Goal: Task Accomplishment & Management: Complete application form

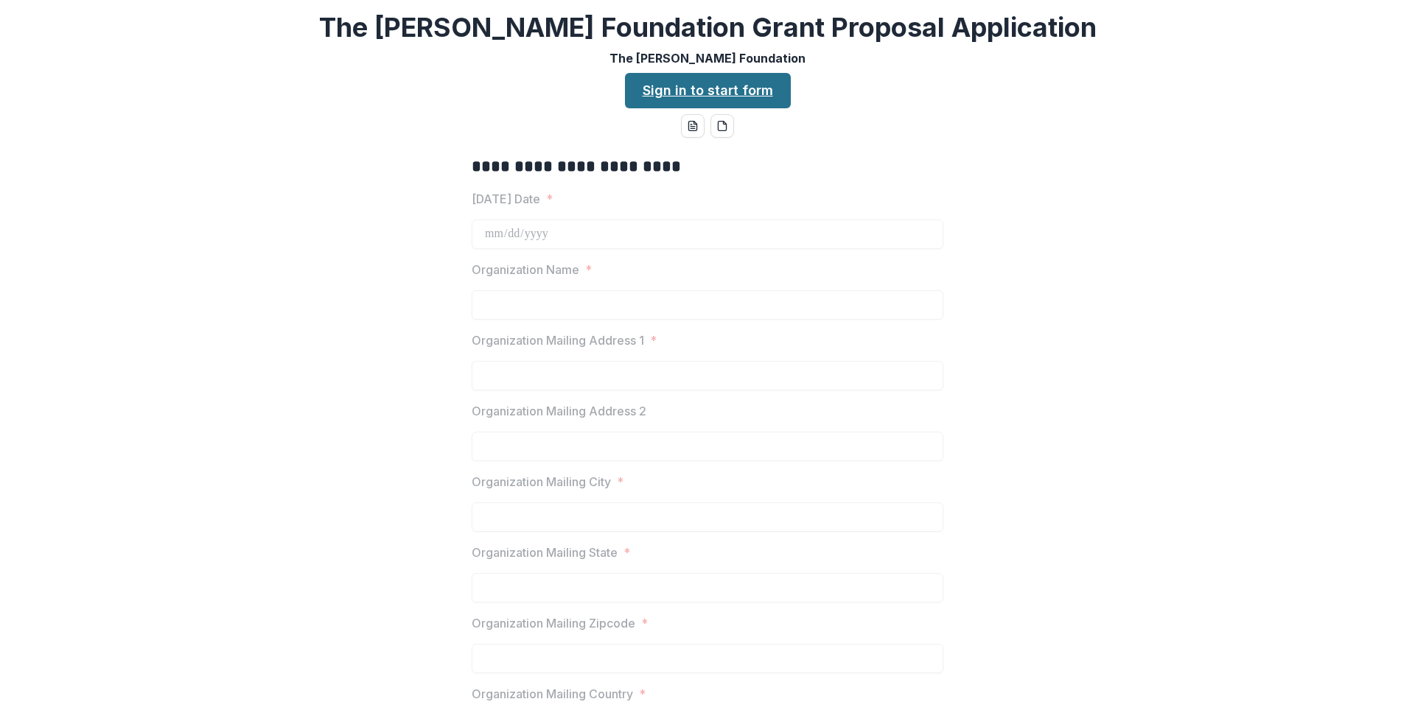
click at [747, 88] on link "Sign in to start form" at bounding box center [708, 90] width 166 height 35
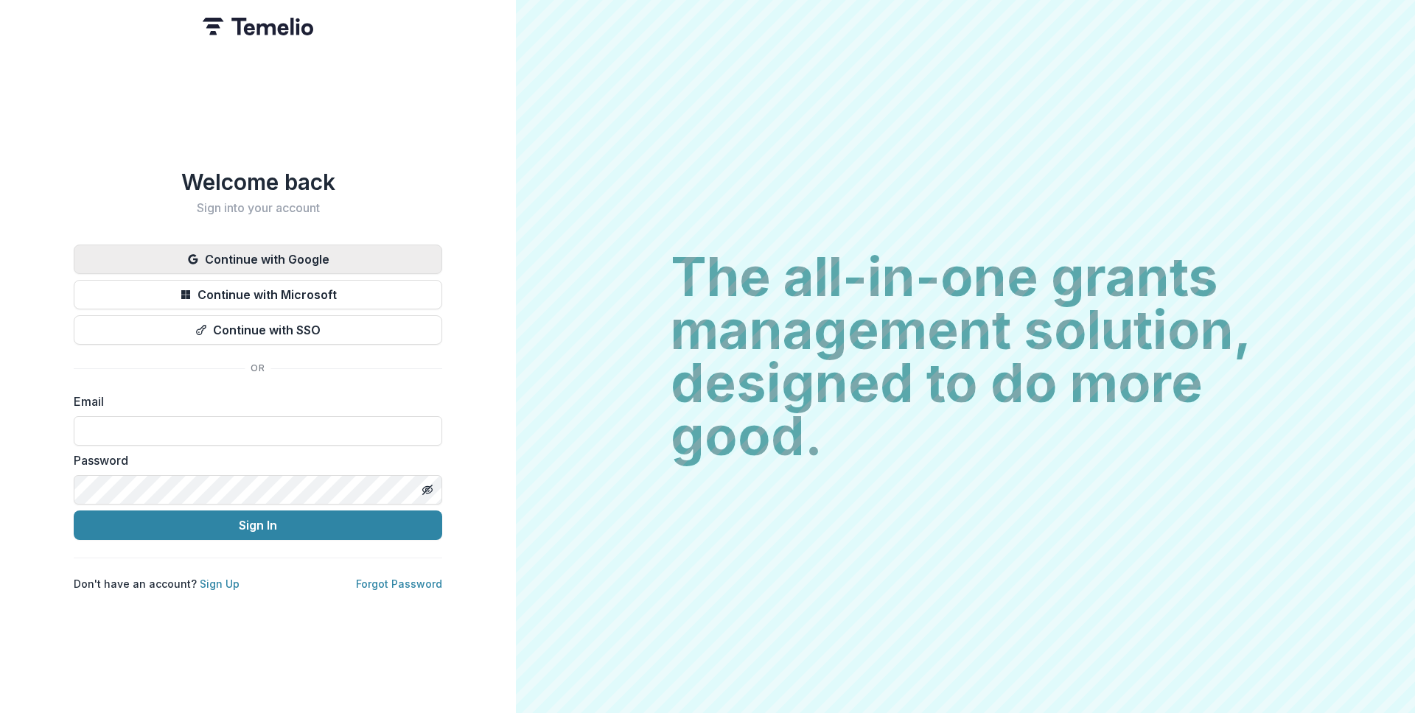
click at [231, 258] on button "Continue with Google" at bounding box center [258, 259] width 368 height 29
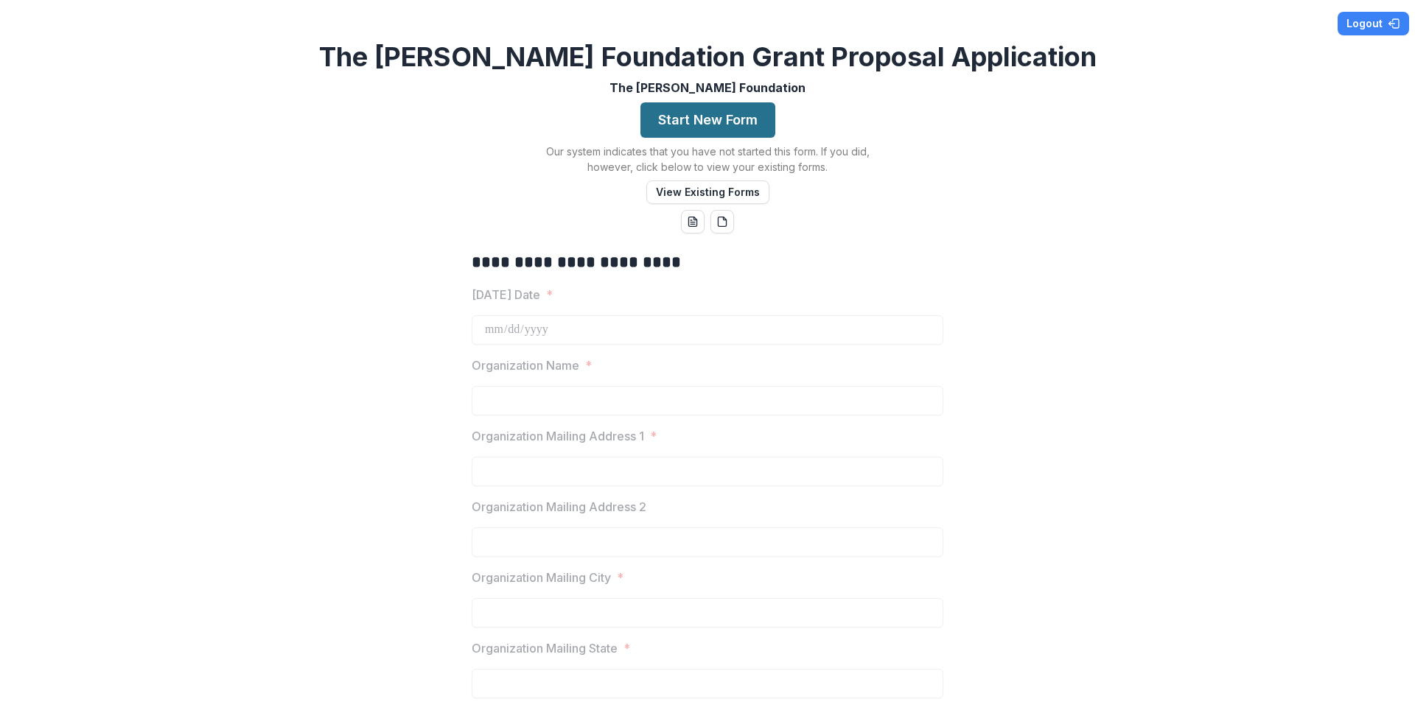
click at [665, 111] on button "Start New Form" at bounding box center [707, 119] width 135 height 35
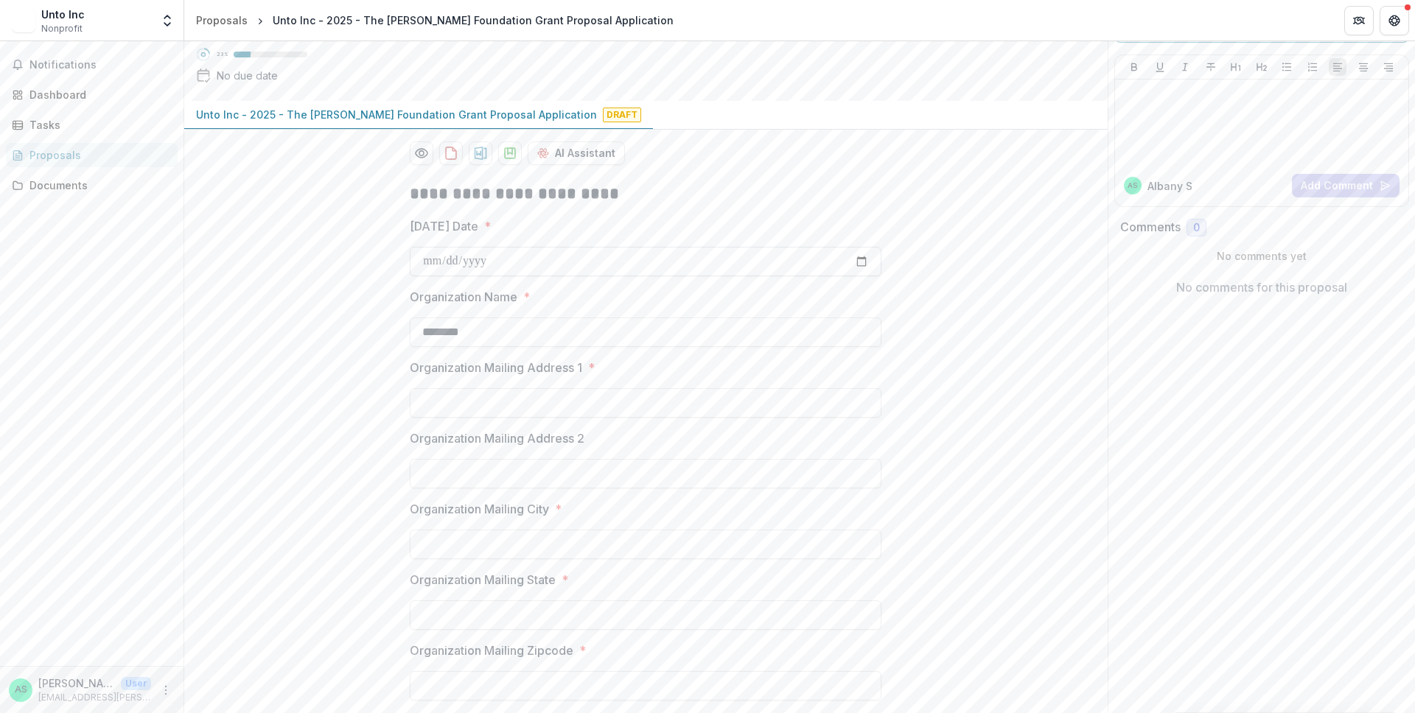
scroll to position [94, 0]
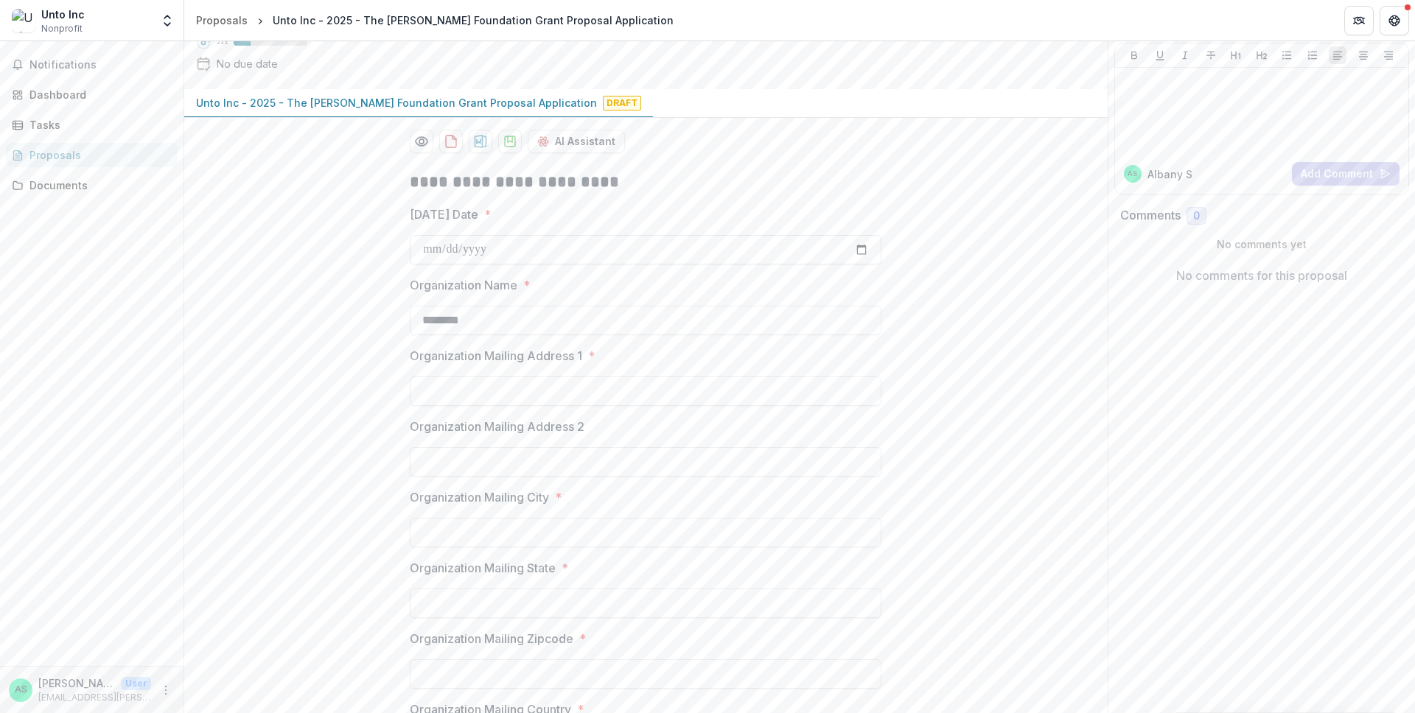
click at [627, 257] on input "Today's Date *" at bounding box center [646, 249] width 472 height 29
click at [860, 249] on input "Today's Date *" at bounding box center [646, 249] width 472 height 29
type input "**********"
click at [493, 385] on input "Organization Mailing Address 1 *" at bounding box center [646, 391] width 472 height 29
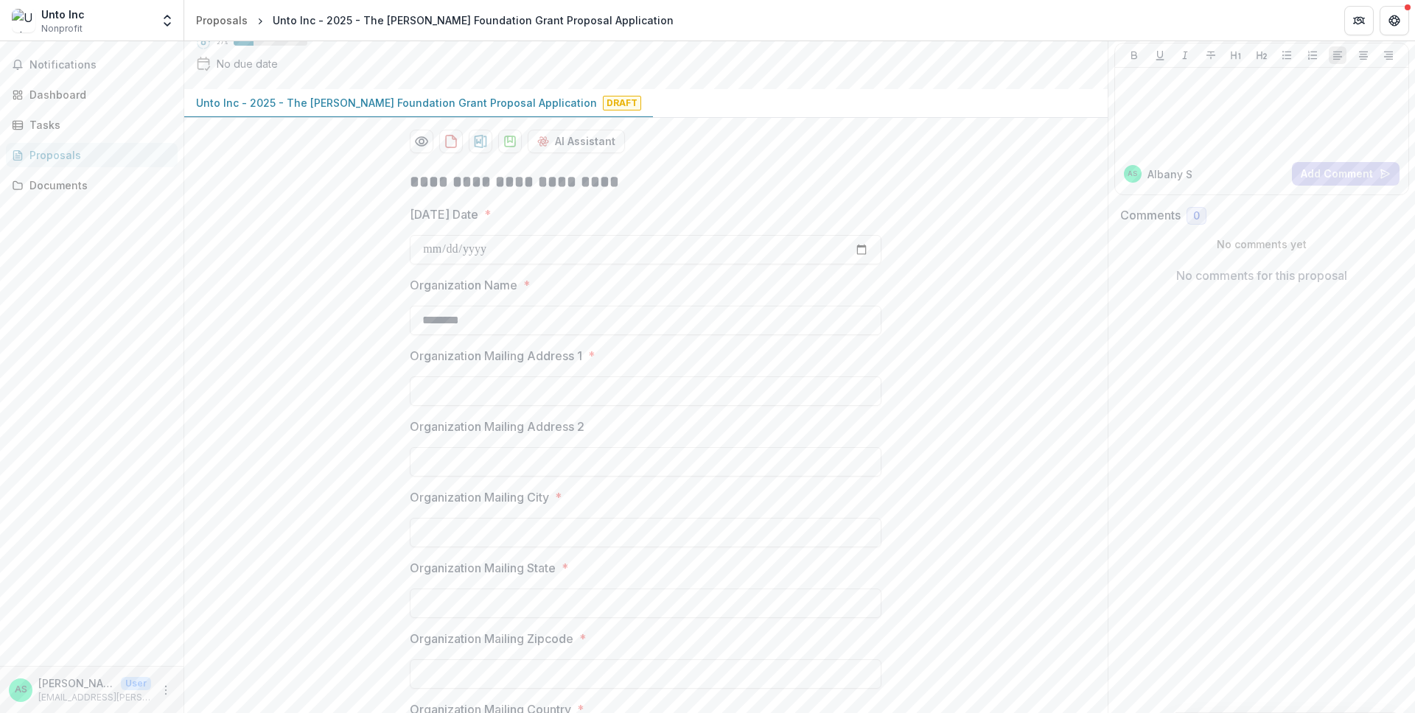
type input "**********"
click at [498, 457] on input "Organization Mailing Address 2" at bounding box center [646, 461] width 472 height 29
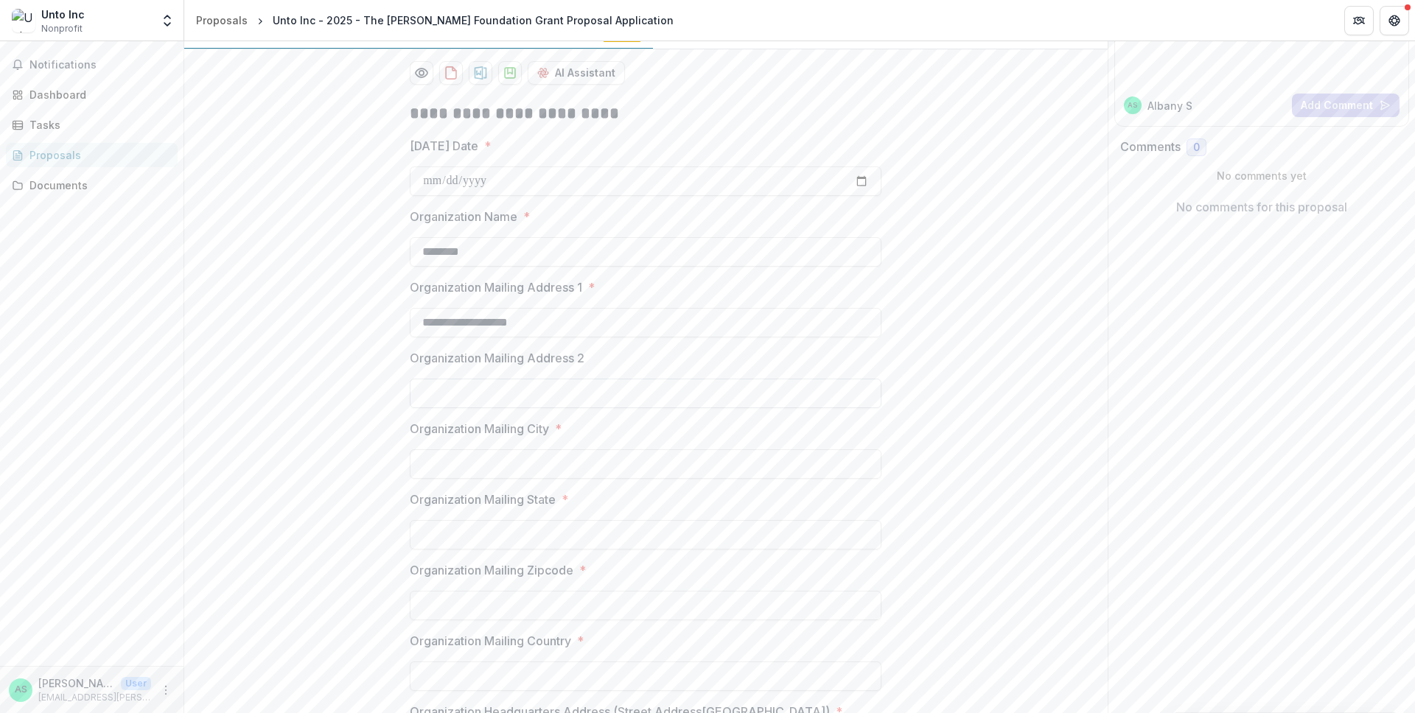
scroll to position [178, 0]
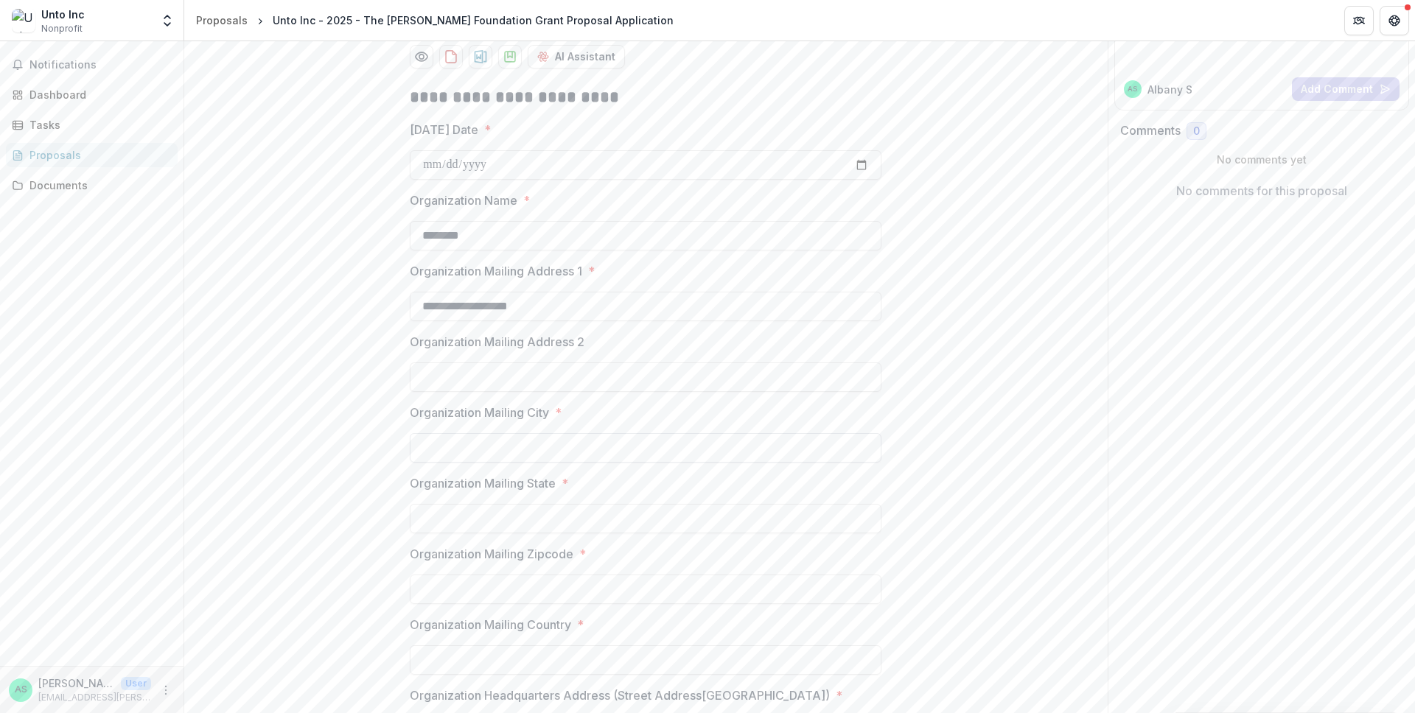
click at [497, 458] on input "Organization Mailing City *" at bounding box center [646, 447] width 472 height 29
type input "*******"
click at [505, 522] on input "Organization Mailing State *" at bounding box center [646, 518] width 472 height 29
type input "*******"
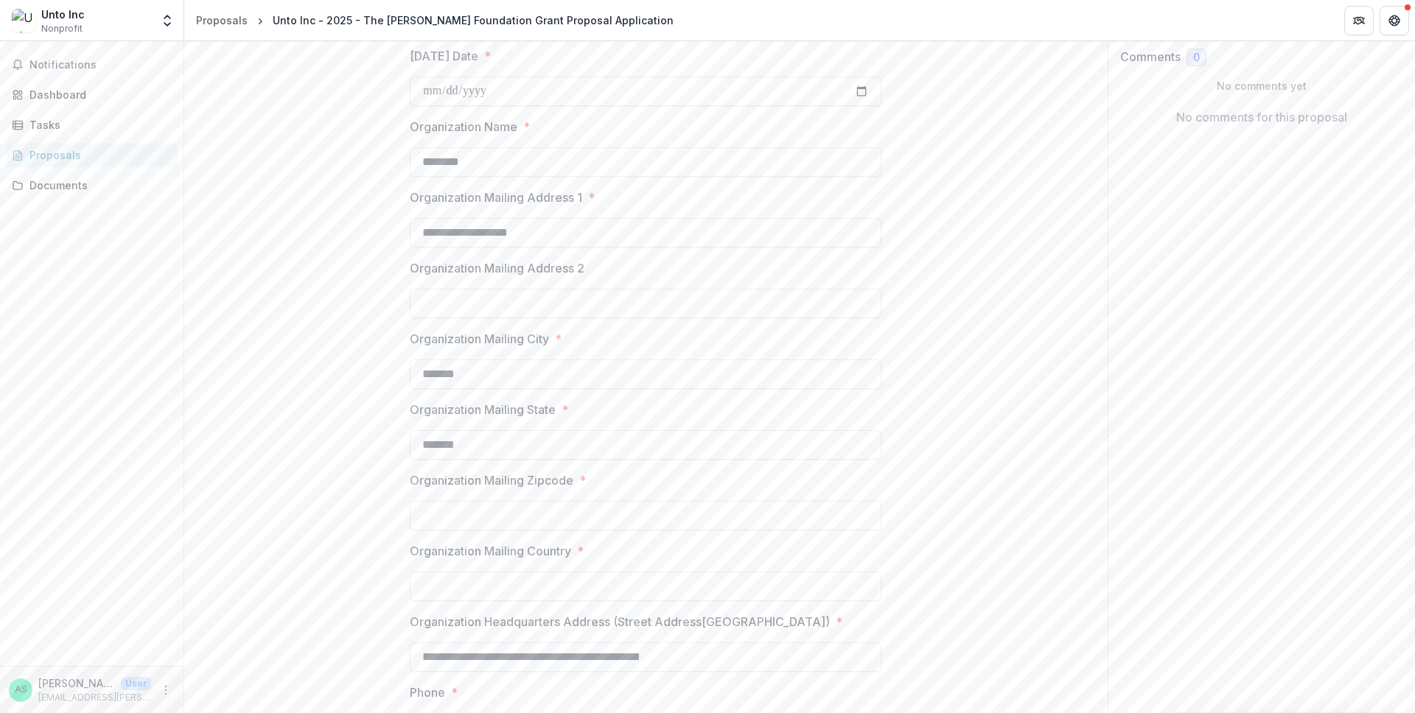
scroll to position [315, 0]
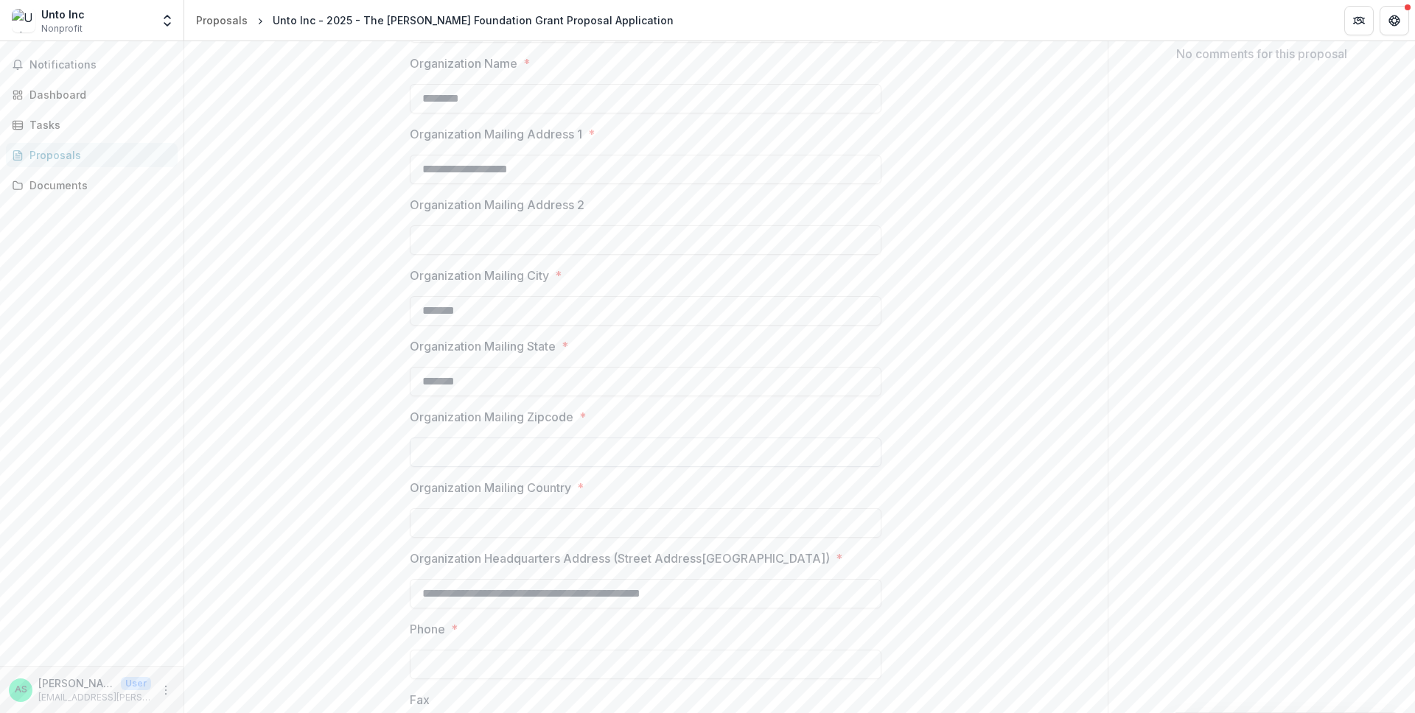
click at [501, 447] on input "Organization Mailing Zipcode *" at bounding box center [646, 452] width 472 height 29
type input "*****"
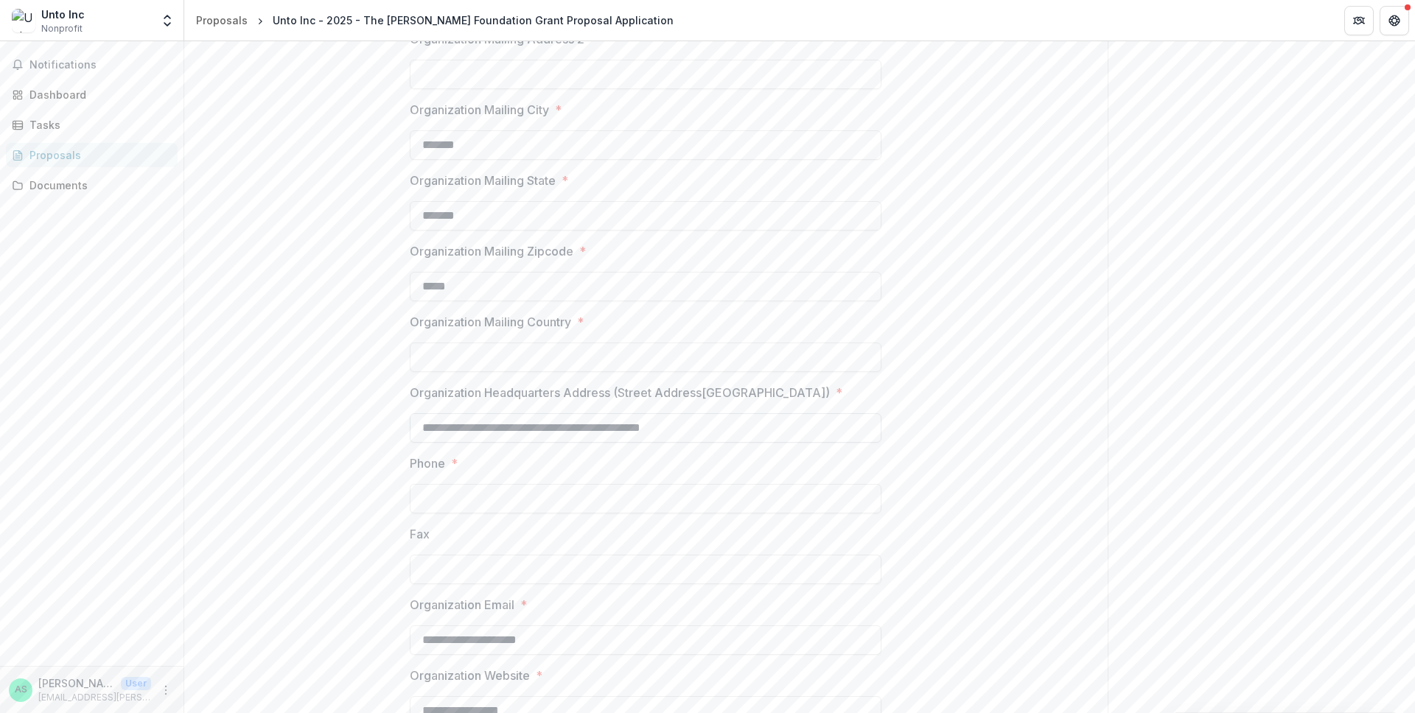
scroll to position [486, 0]
click at [491, 355] on input "Organization Mailing Country *" at bounding box center [646, 352] width 472 height 29
type input "**********"
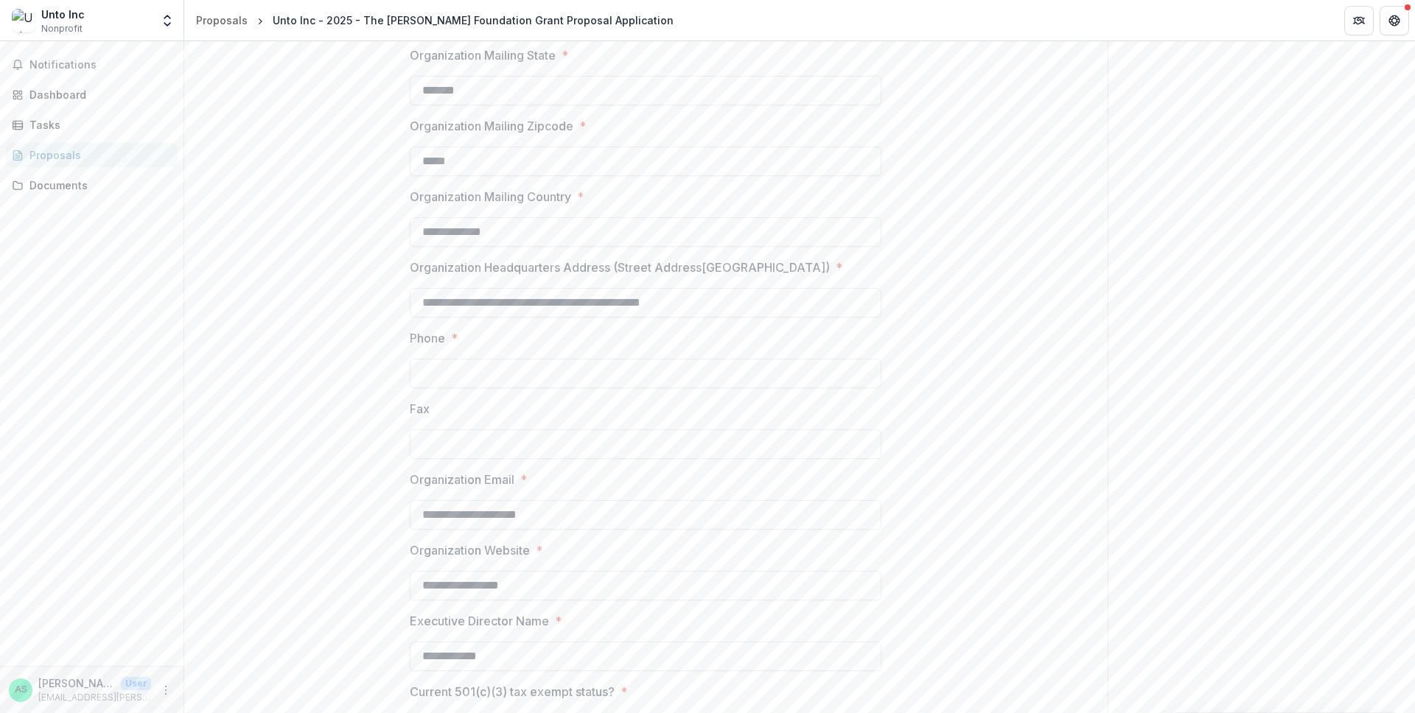
scroll to position [613, 0]
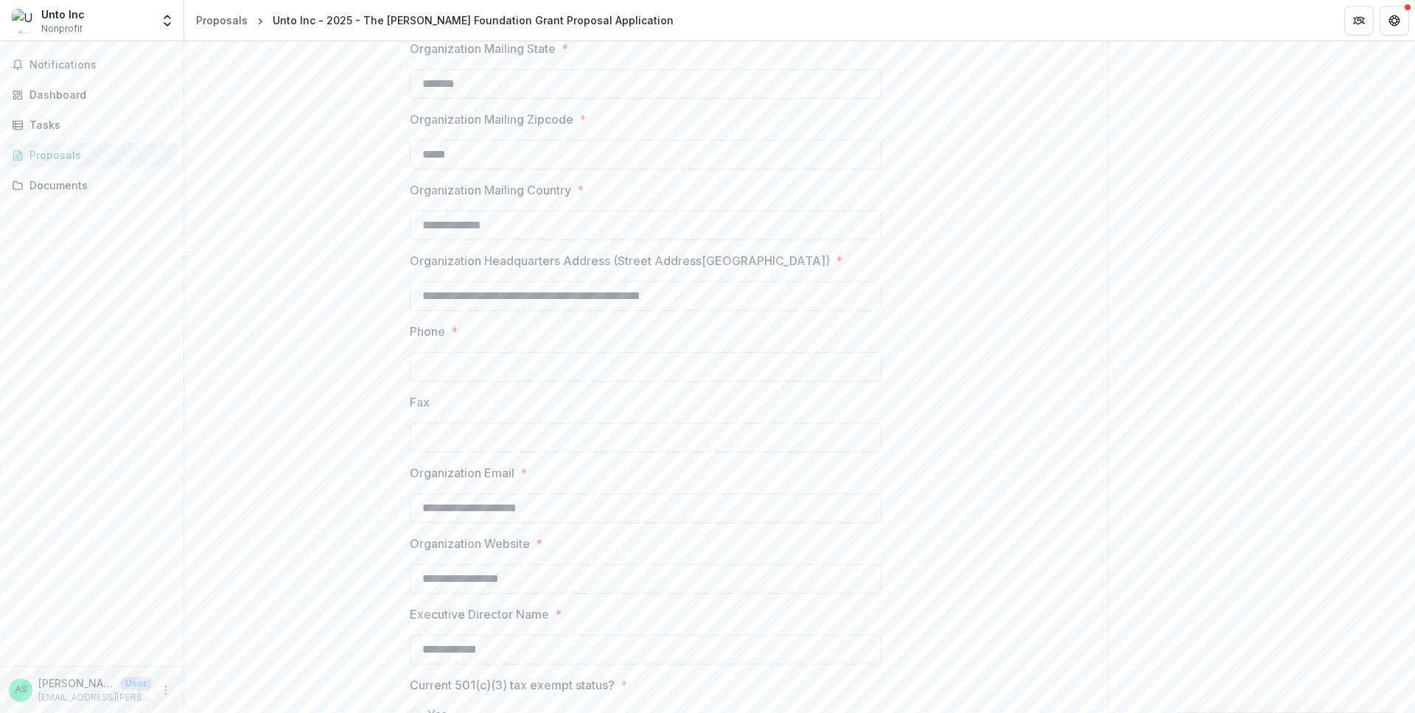
click at [550, 374] on input "Phone *" at bounding box center [646, 366] width 472 height 29
type input "**********"
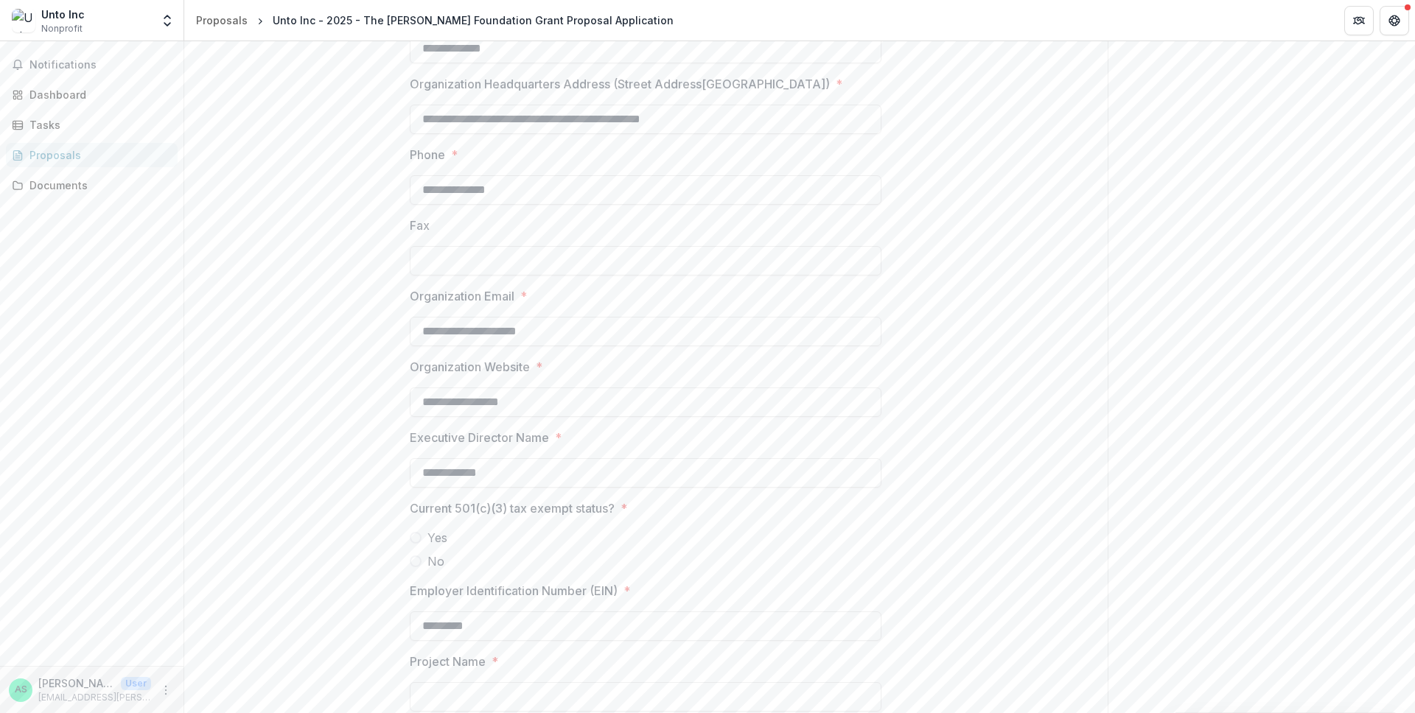
scroll to position [793, 0]
type input "*"
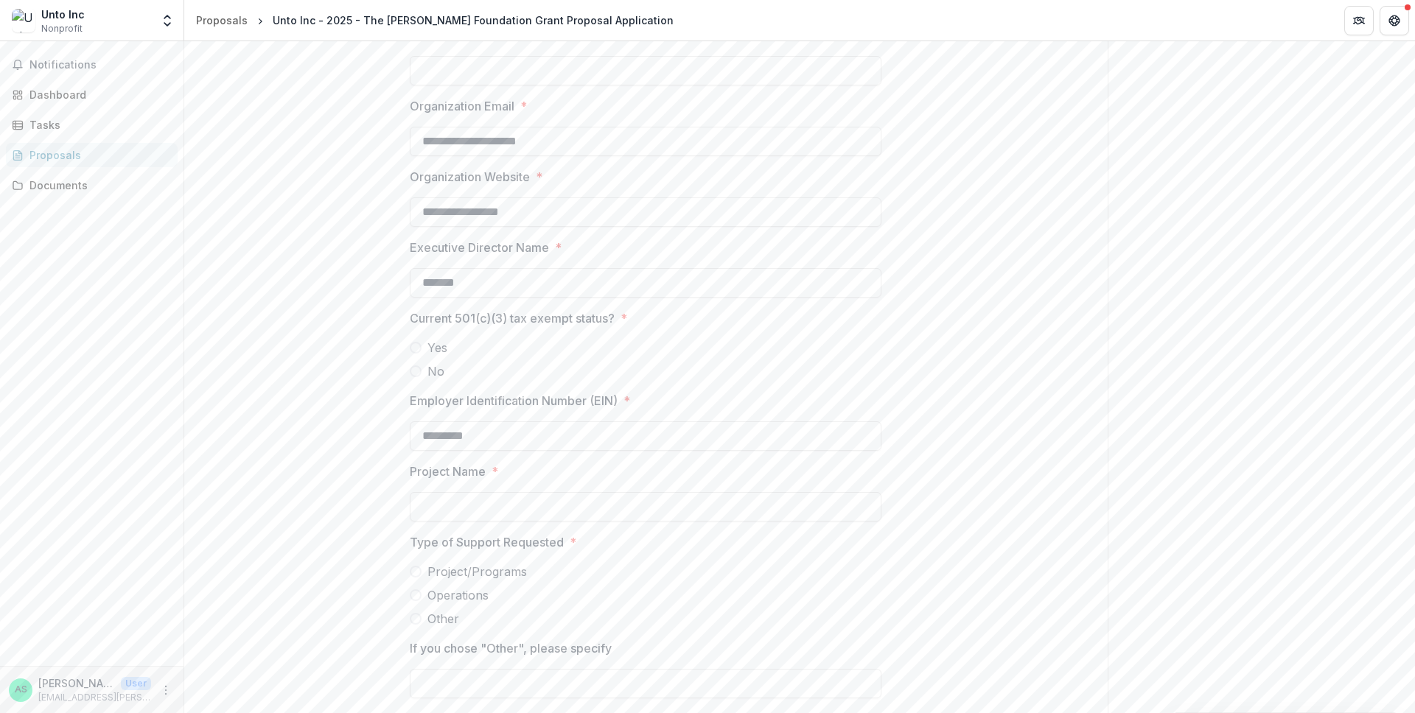
scroll to position [1008, 0]
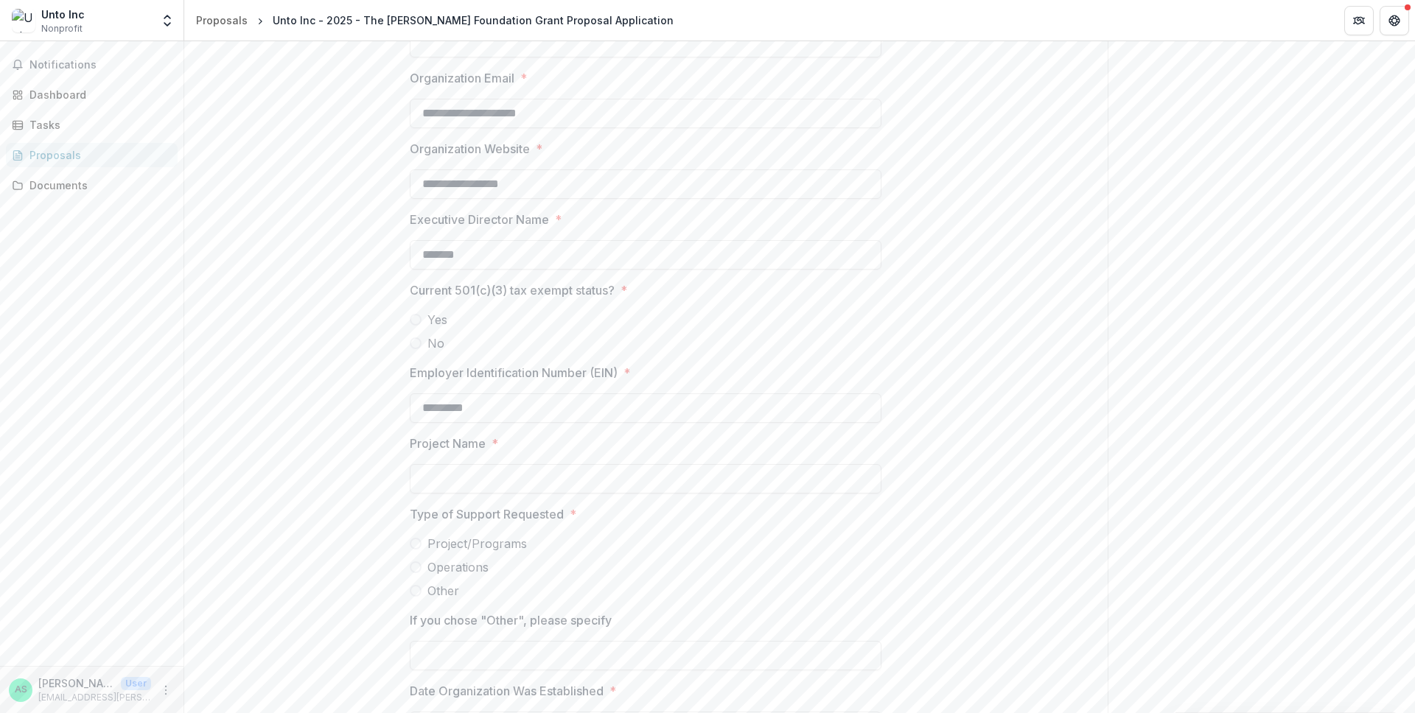
type input "*******"
drag, startPoint x: 410, startPoint y: 319, endPoint x: 450, endPoint y: 393, distance: 83.8
click at [410, 319] on span at bounding box center [416, 320] width 12 height 12
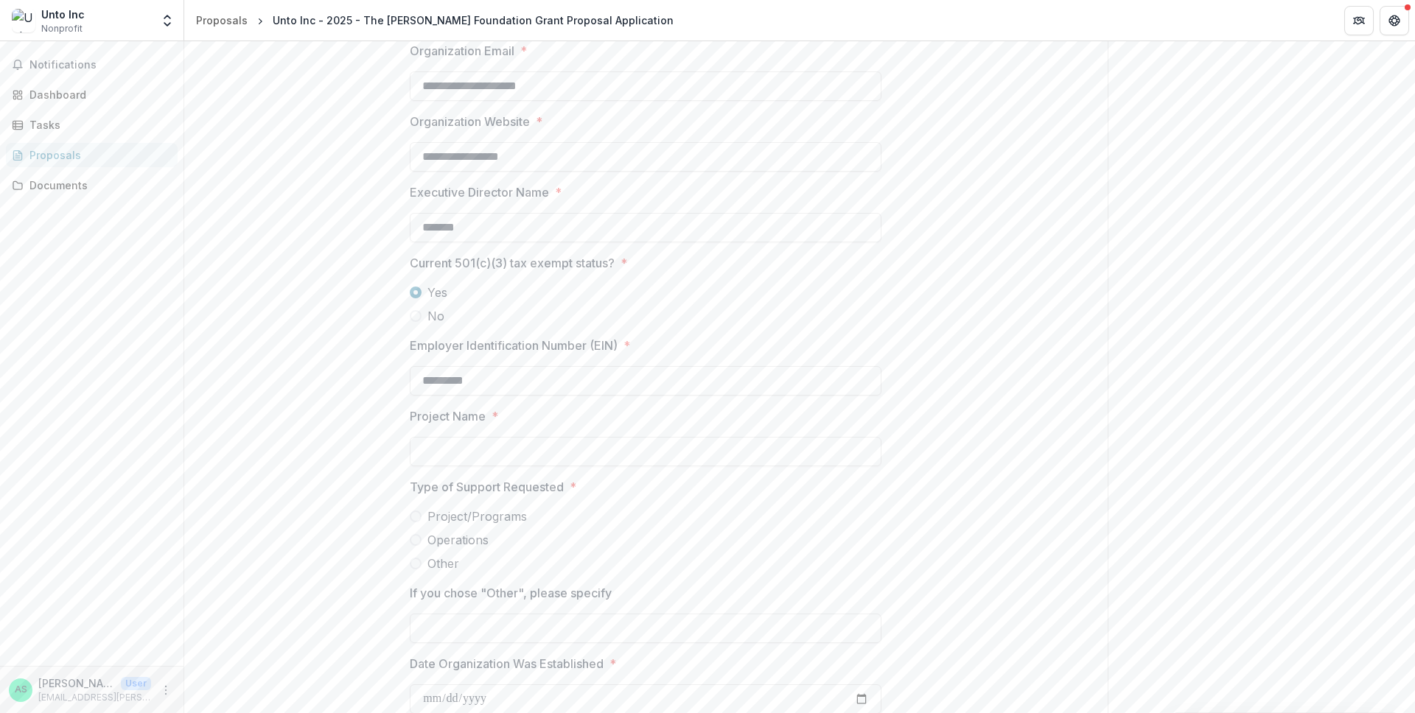
scroll to position [1178, 0]
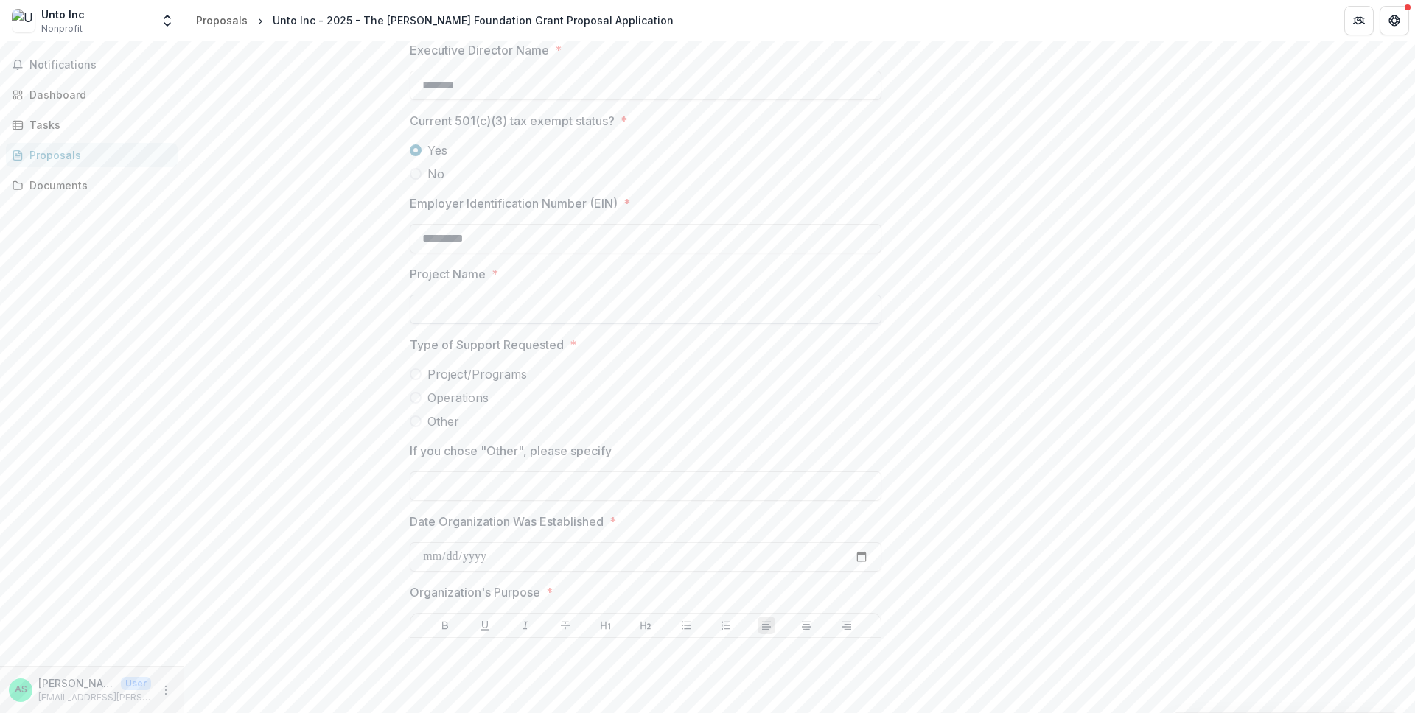
click at [452, 304] on input "Project Name *" at bounding box center [646, 309] width 472 height 29
click at [368, 305] on div "**********" at bounding box center [645, 186] width 923 height 2223
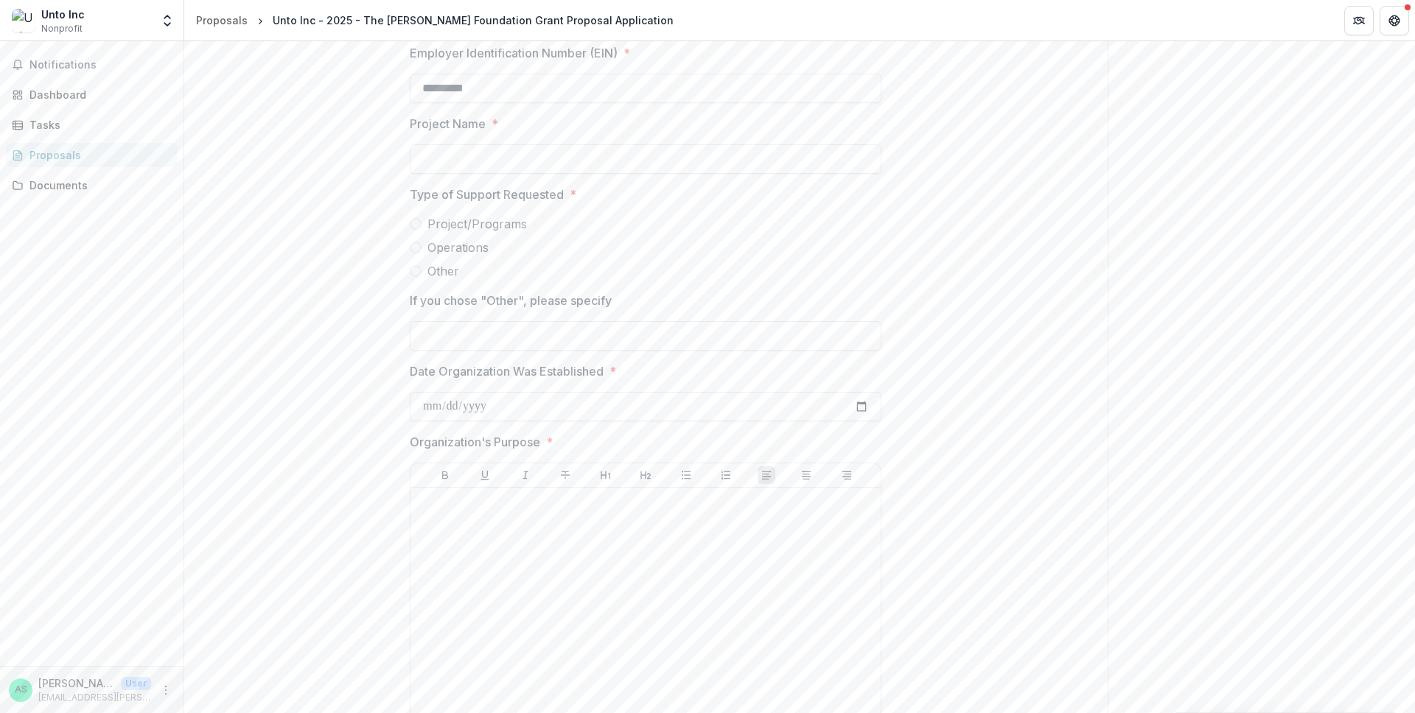
scroll to position [1329, 0]
drag, startPoint x: 411, startPoint y: 224, endPoint x: 374, endPoint y: 285, distance: 71.8
click at [411, 224] on span at bounding box center [416, 223] width 12 height 12
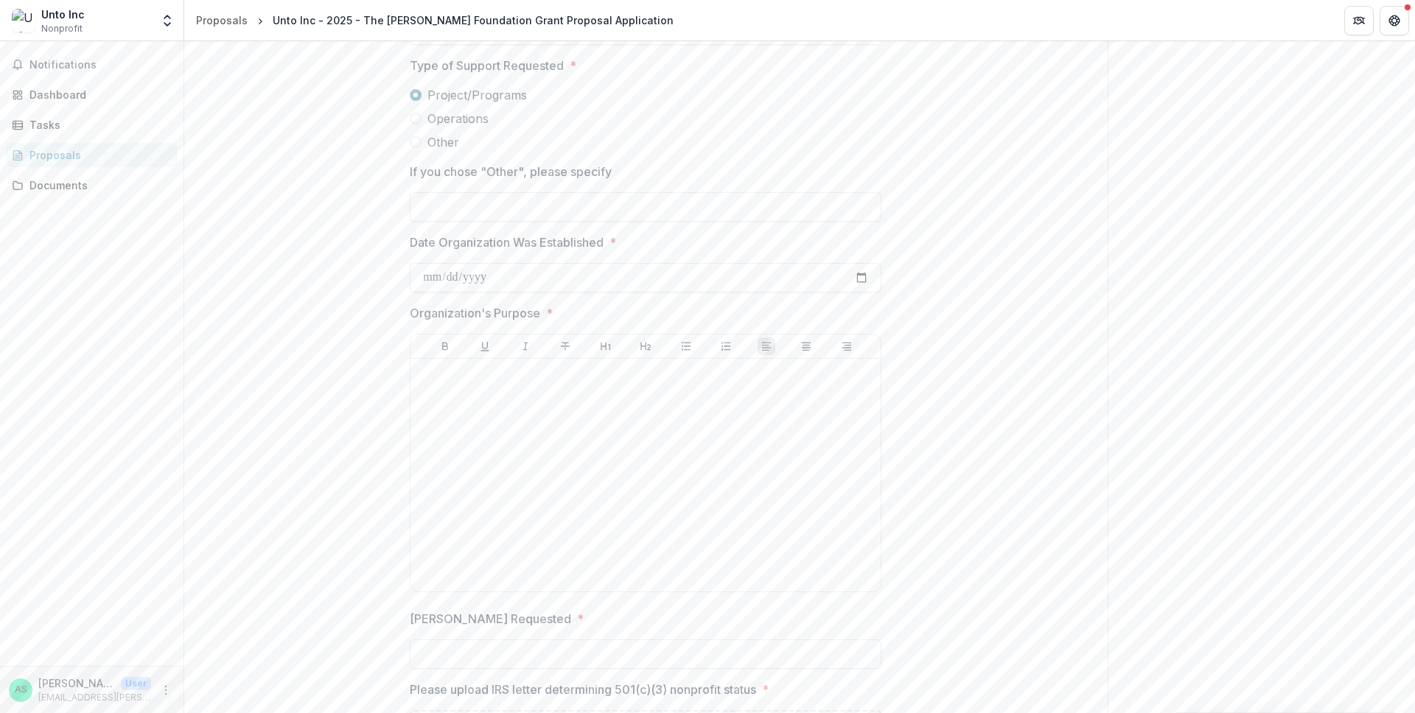
scroll to position [1567, 0]
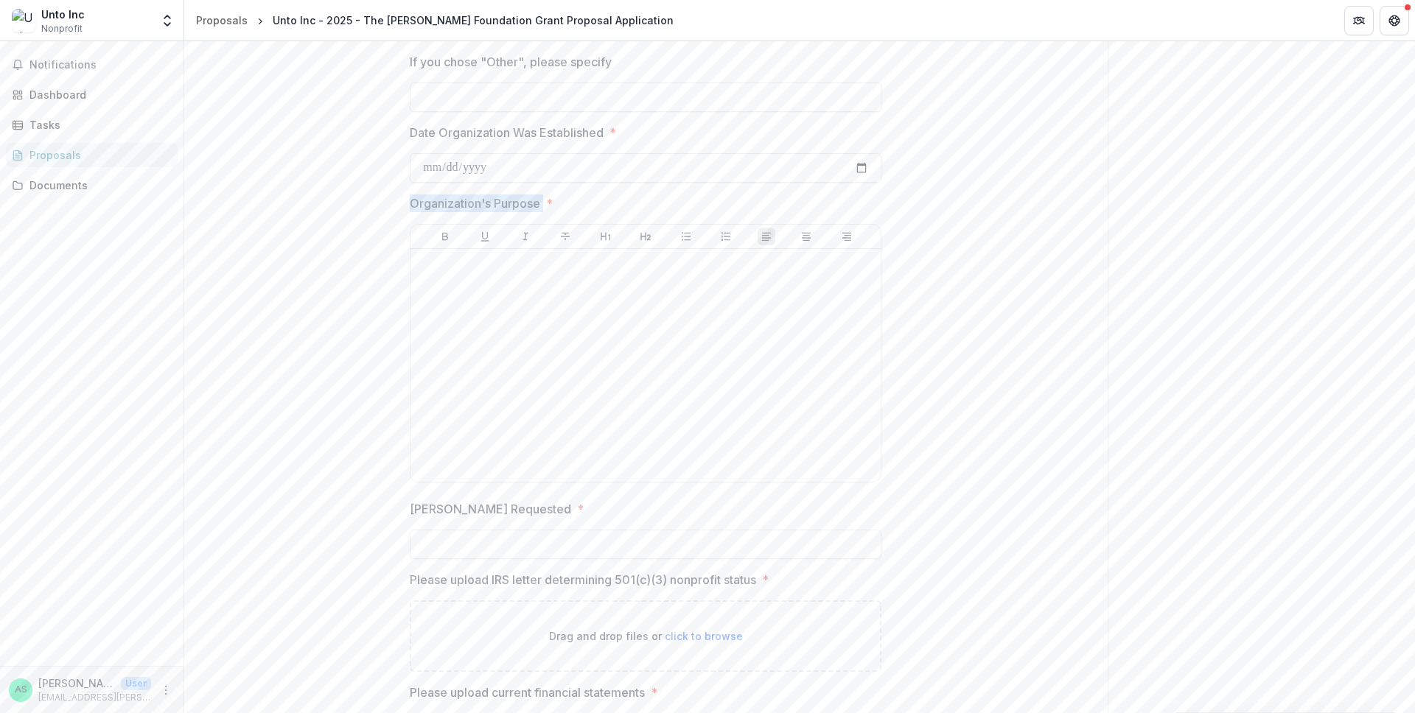
drag, startPoint x: 393, startPoint y: 203, endPoint x: 544, endPoint y: 202, distance: 151.1
copy p "Organization's Purpose"
click at [545, 290] on div at bounding box center [645, 365] width 458 height 221
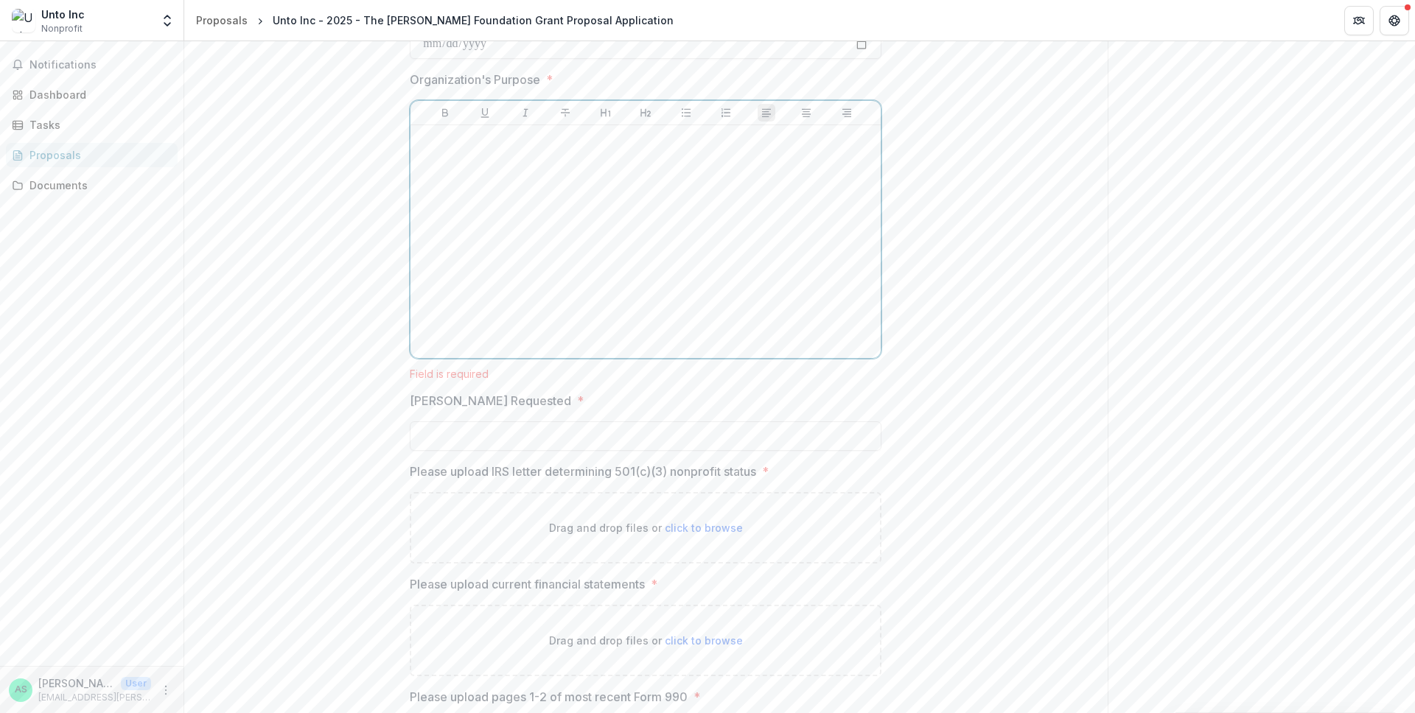
scroll to position [1699, 0]
drag, startPoint x: 388, startPoint y: 418, endPoint x: 394, endPoint y: 412, distance: 8.3
drag, startPoint x: 402, startPoint y: 397, endPoint x: 548, endPoint y: 394, distance: 146.7
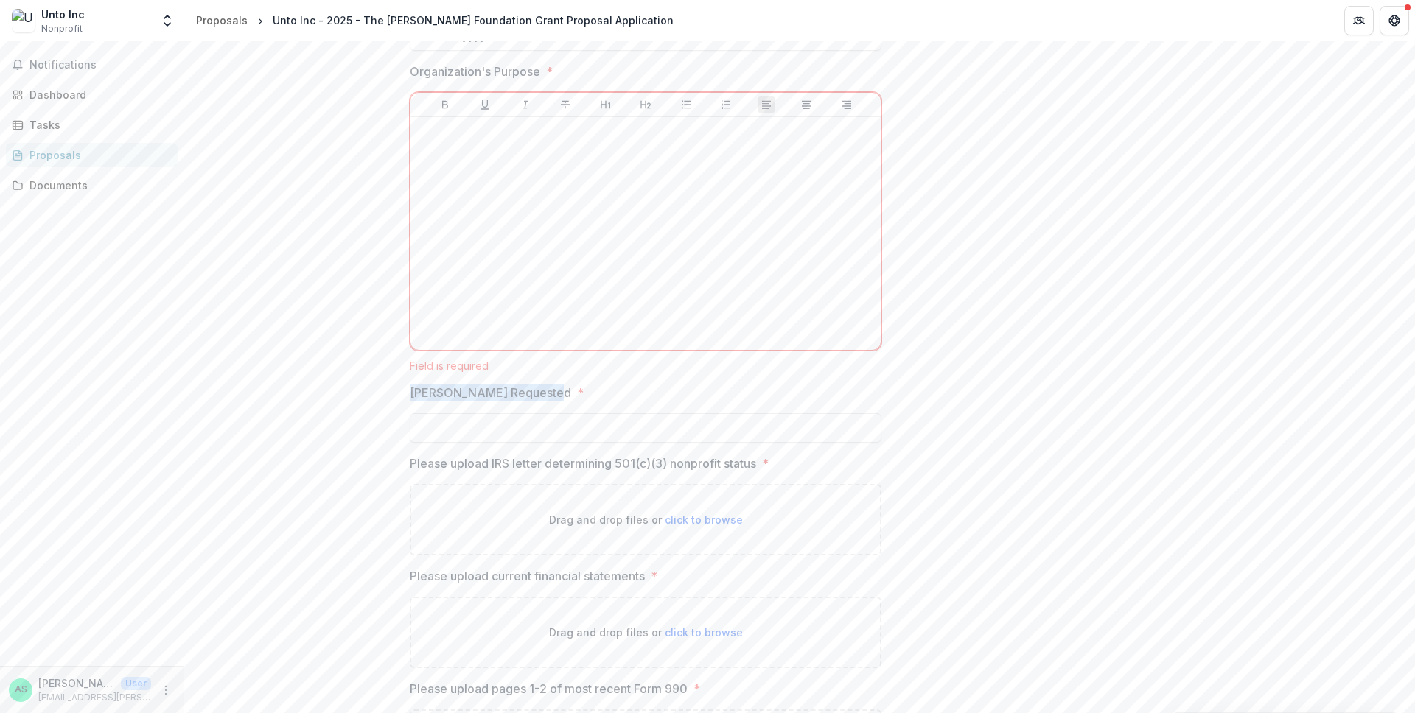
copy p "[PERSON_NAME] Requested"
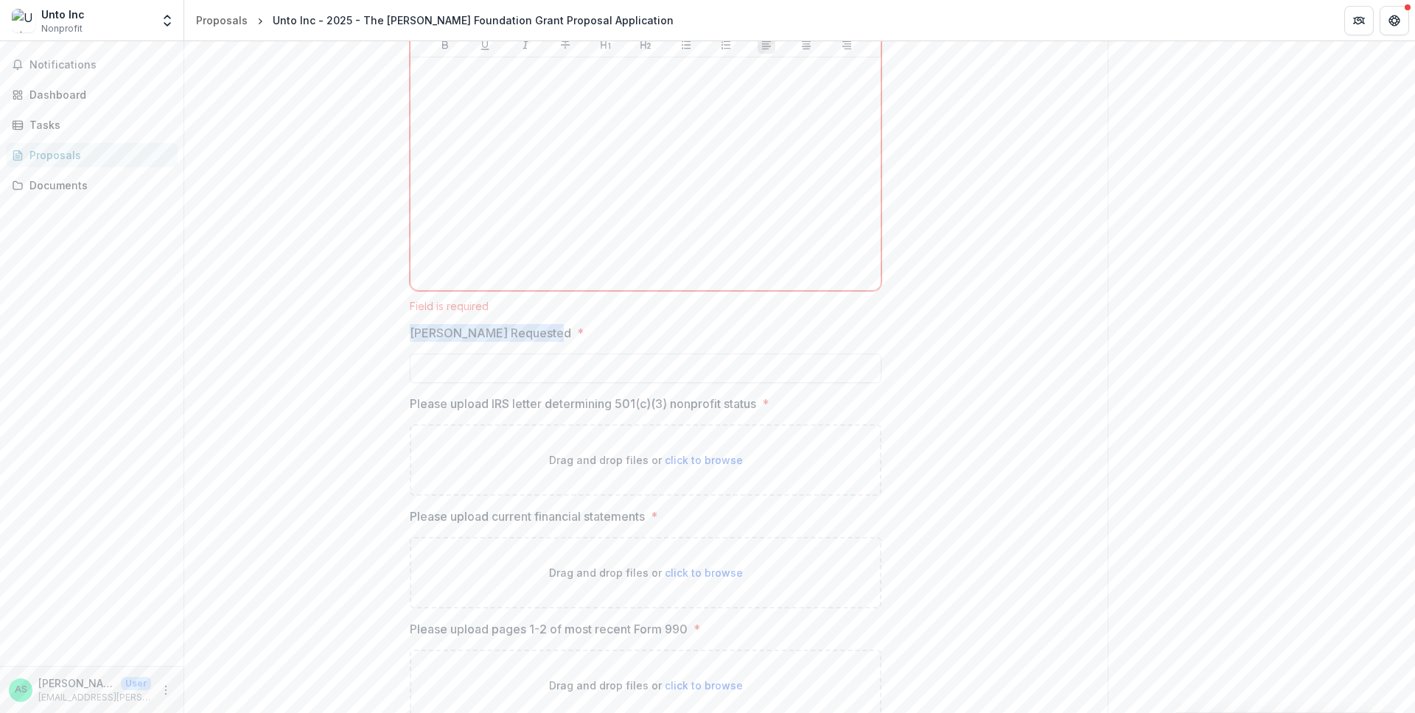
scroll to position [1824, 0]
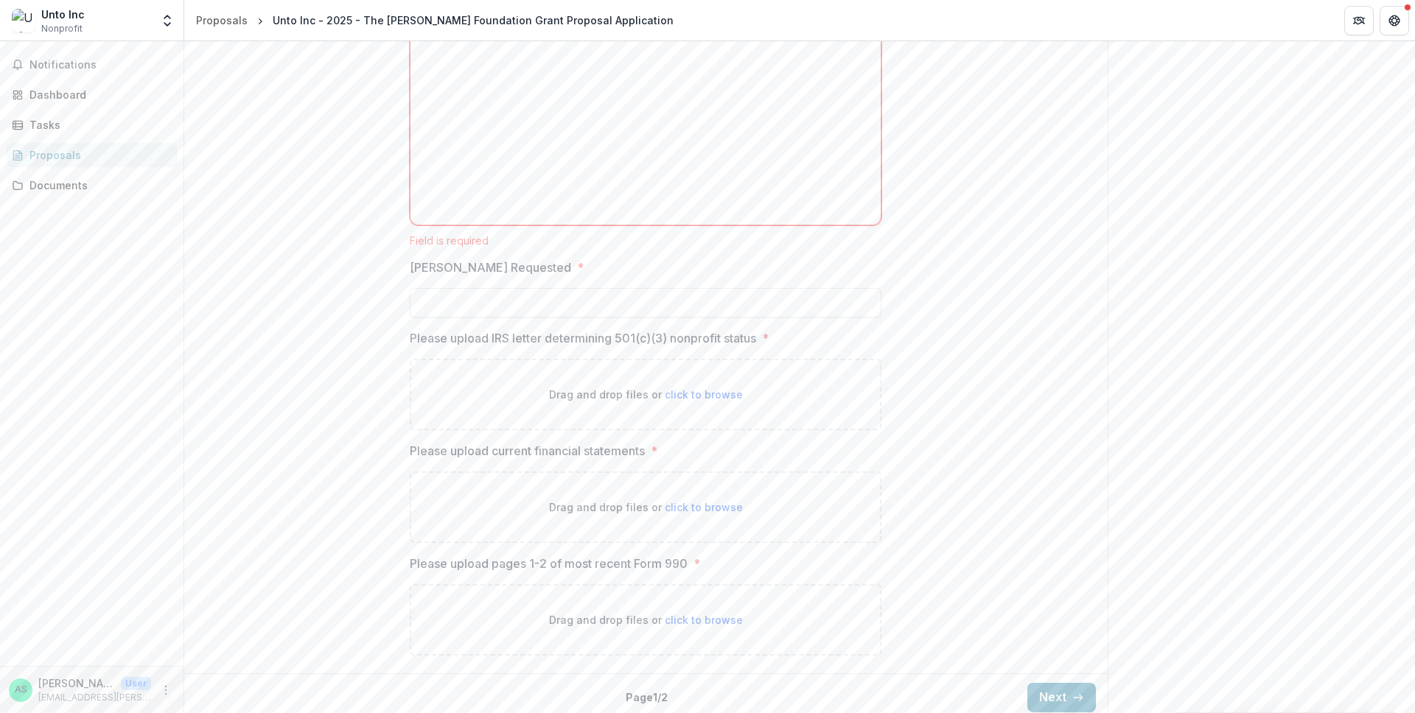
click at [1054, 684] on button "Next" at bounding box center [1061, 689] width 69 height 29
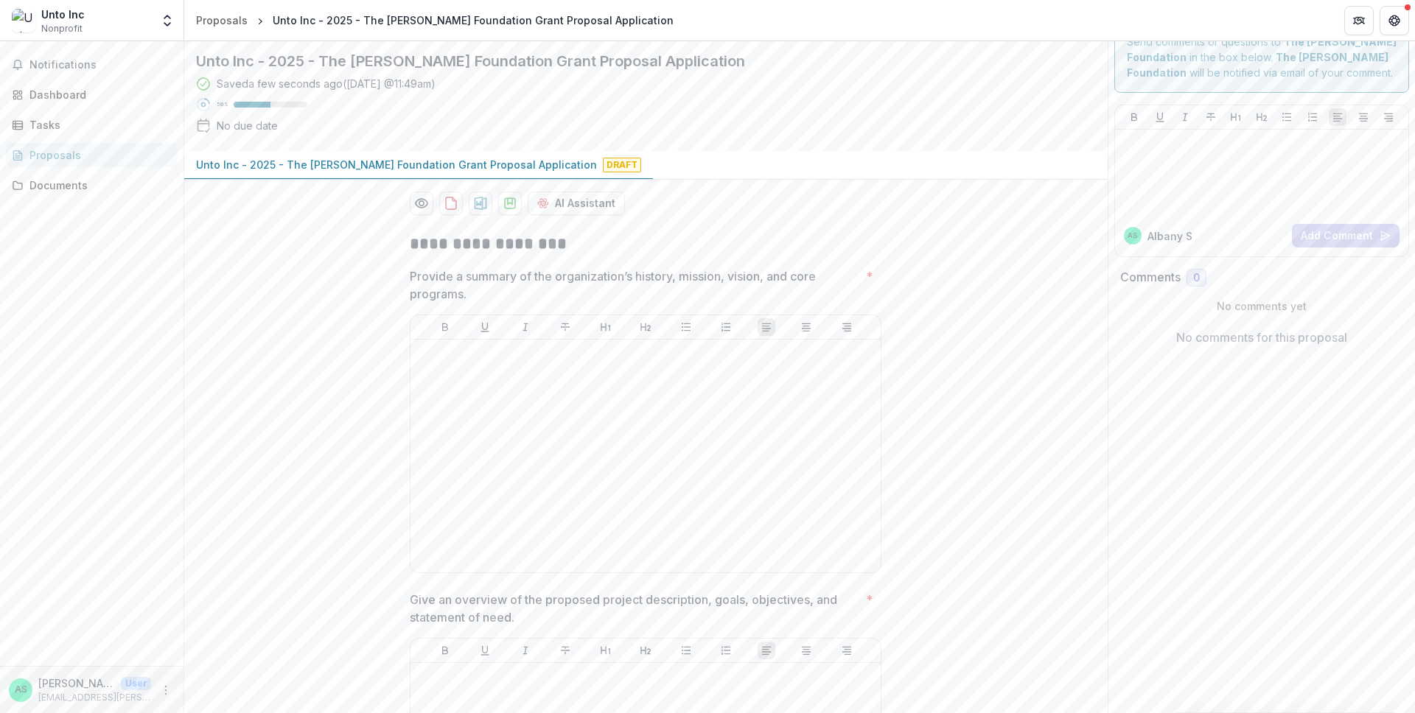
scroll to position [88, 0]
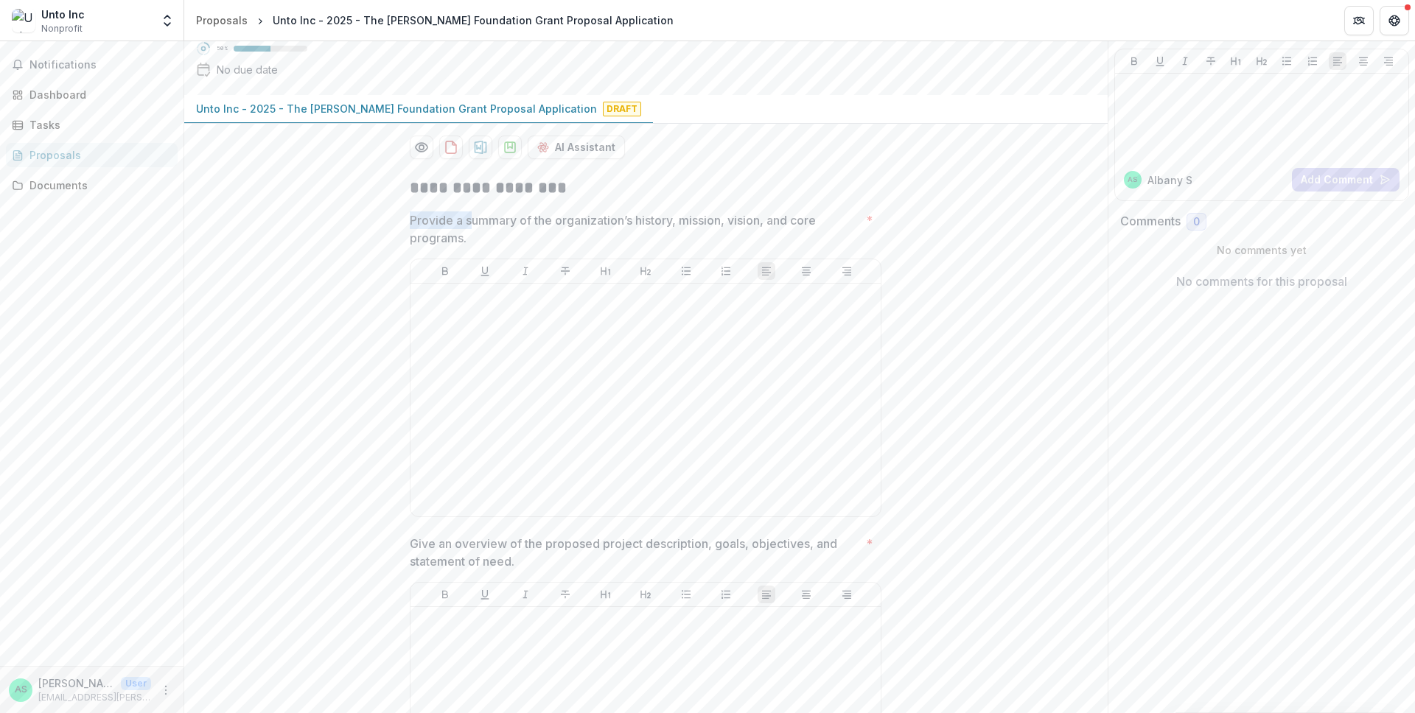
drag, startPoint x: 408, startPoint y: 219, endPoint x: 366, endPoint y: 186, distance: 53.1
drag, startPoint x: 367, startPoint y: 187, endPoint x: 378, endPoint y: 191, distance: 11.7
drag, startPoint x: 386, startPoint y: 192, endPoint x: 559, endPoint y: 185, distance: 173.3
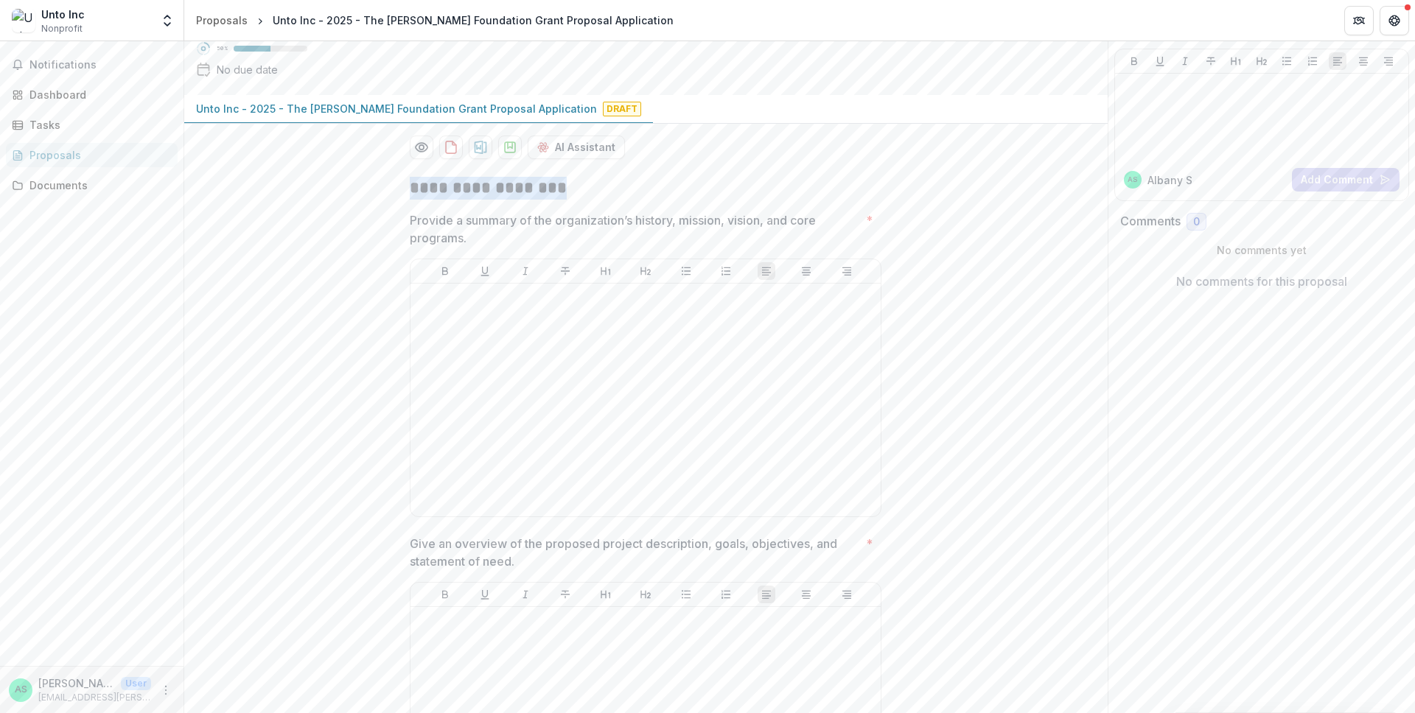
copy h2 "**********"
drag, startPoint x: 393, startPoint y: 224, endPoint x: 480, endPoint y: 240, distance: 88.3
copy p "Provide a summary of the organization’s history, mission, vision, and core prog…"
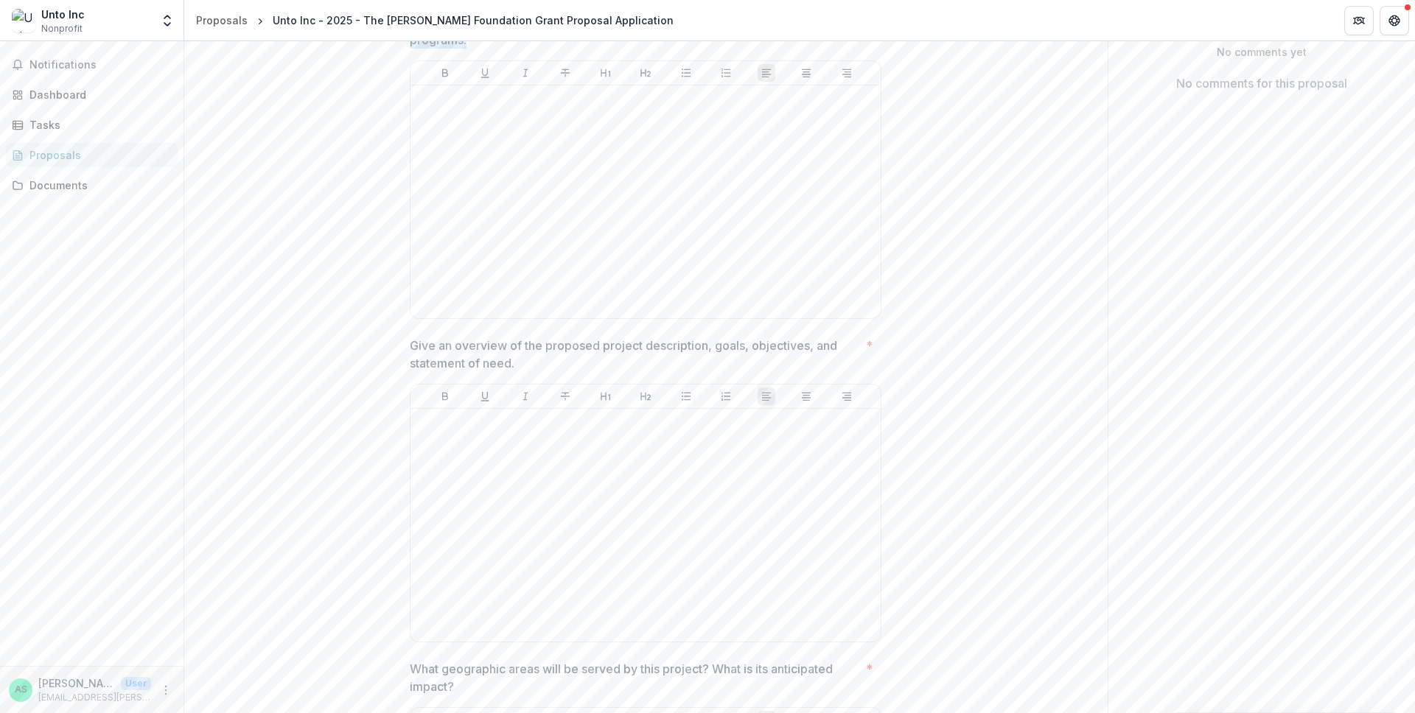
scroll to position [307, 0]
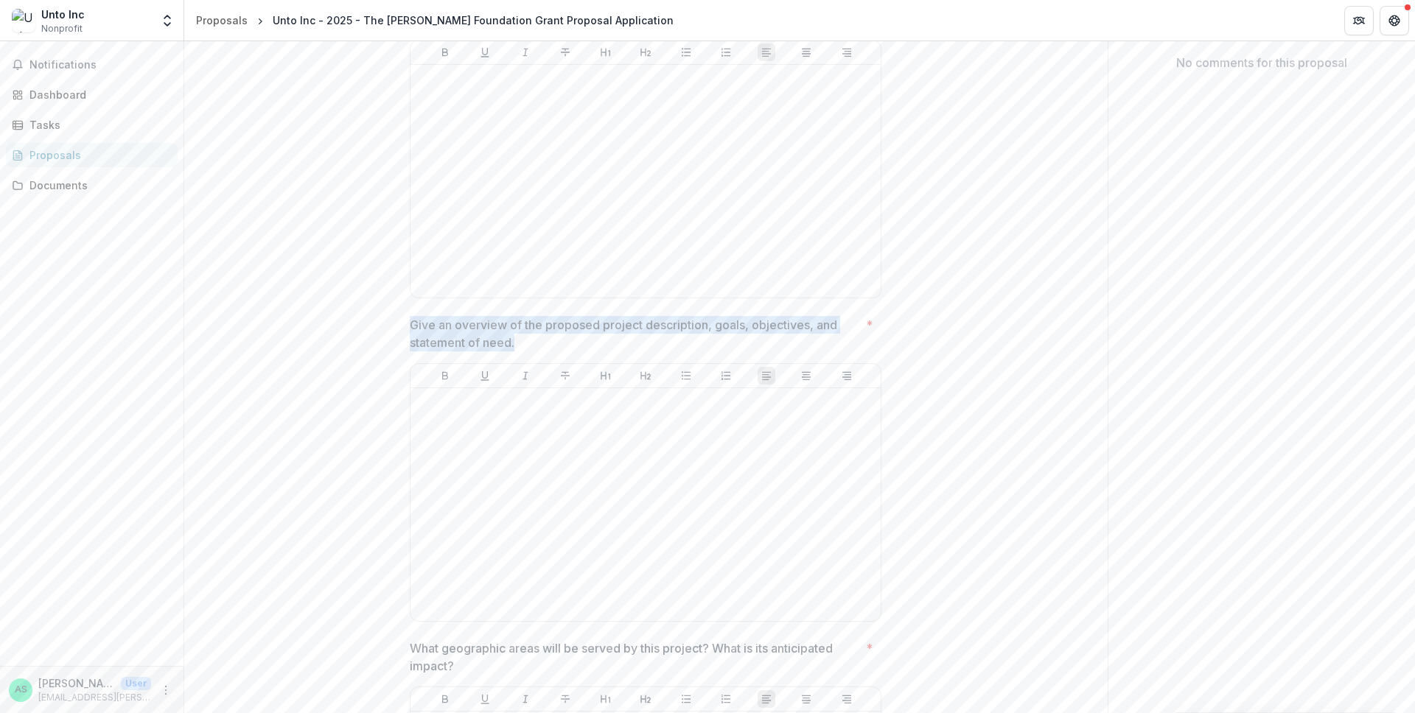
drag, startPoint x: 408, startPoint y: 328, endPoint x: 538, endPoint y: 340, distance: 131.0
click at [539, 340] on p "Give an overview of the proposed project description, goals, objectives, and st…" at bounding box center [635, 333] width 450 height 35
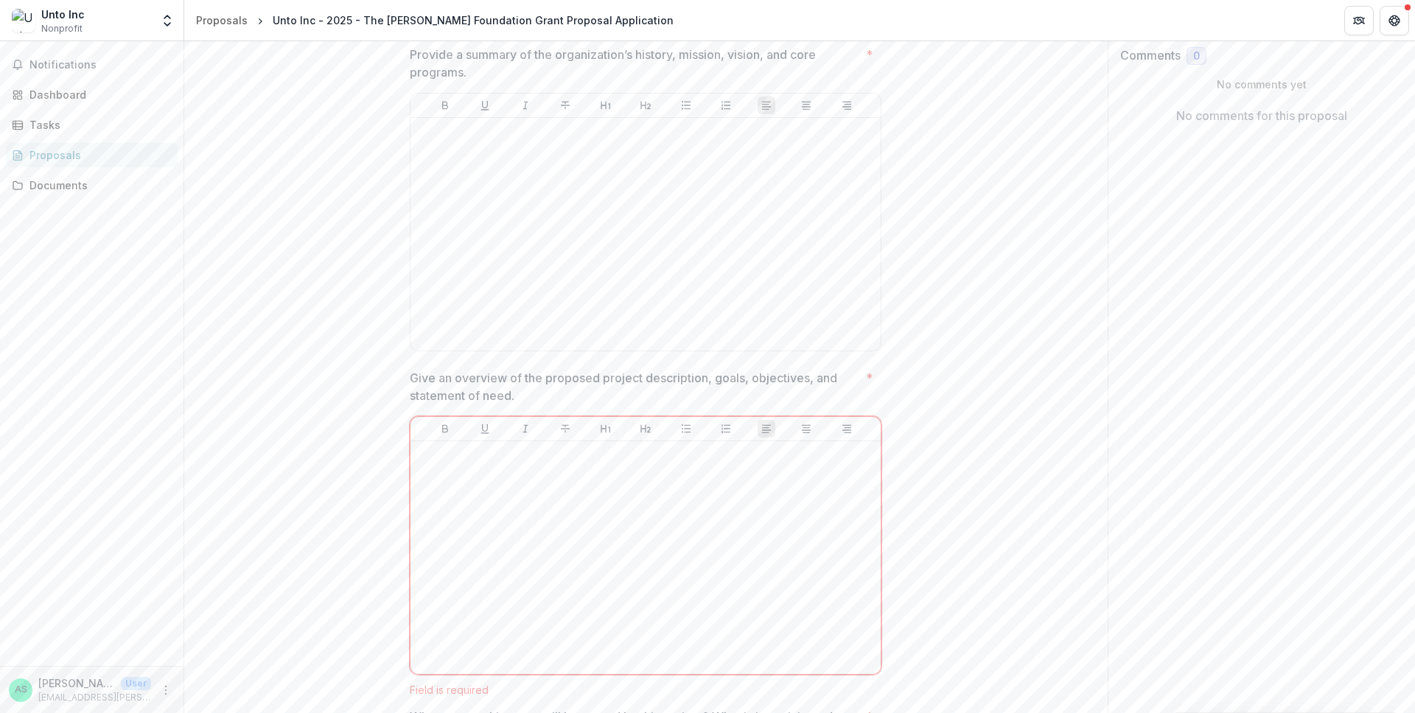
scroll to position [256, 0]
drag, startPoint x: 405, startPoint y: 373, endPoint x: 528, endPoint y: 403, distance: 126.7
copy span "Give an overview of the proposed project description, goals, objectives, and st…"
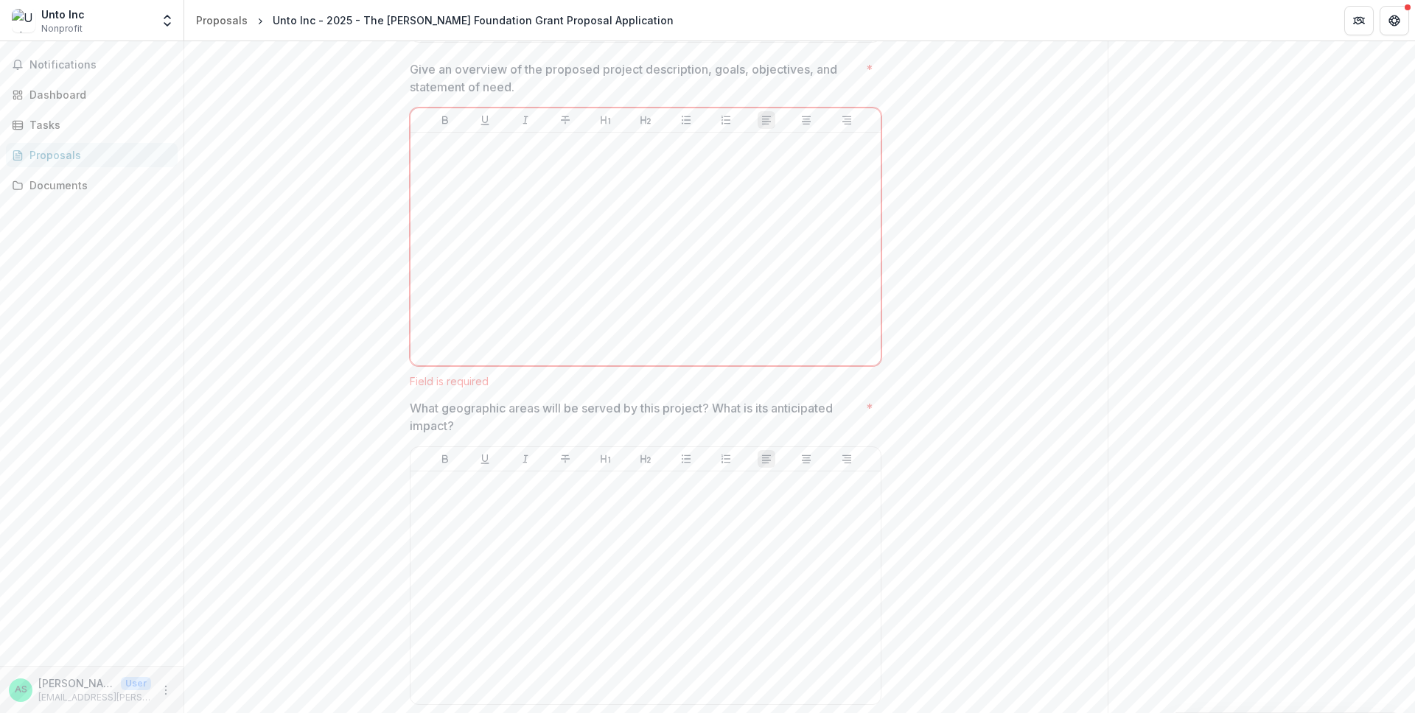
click at [931, 283] on div "**********" at bounding box center [645, 521] width 923 height 1662
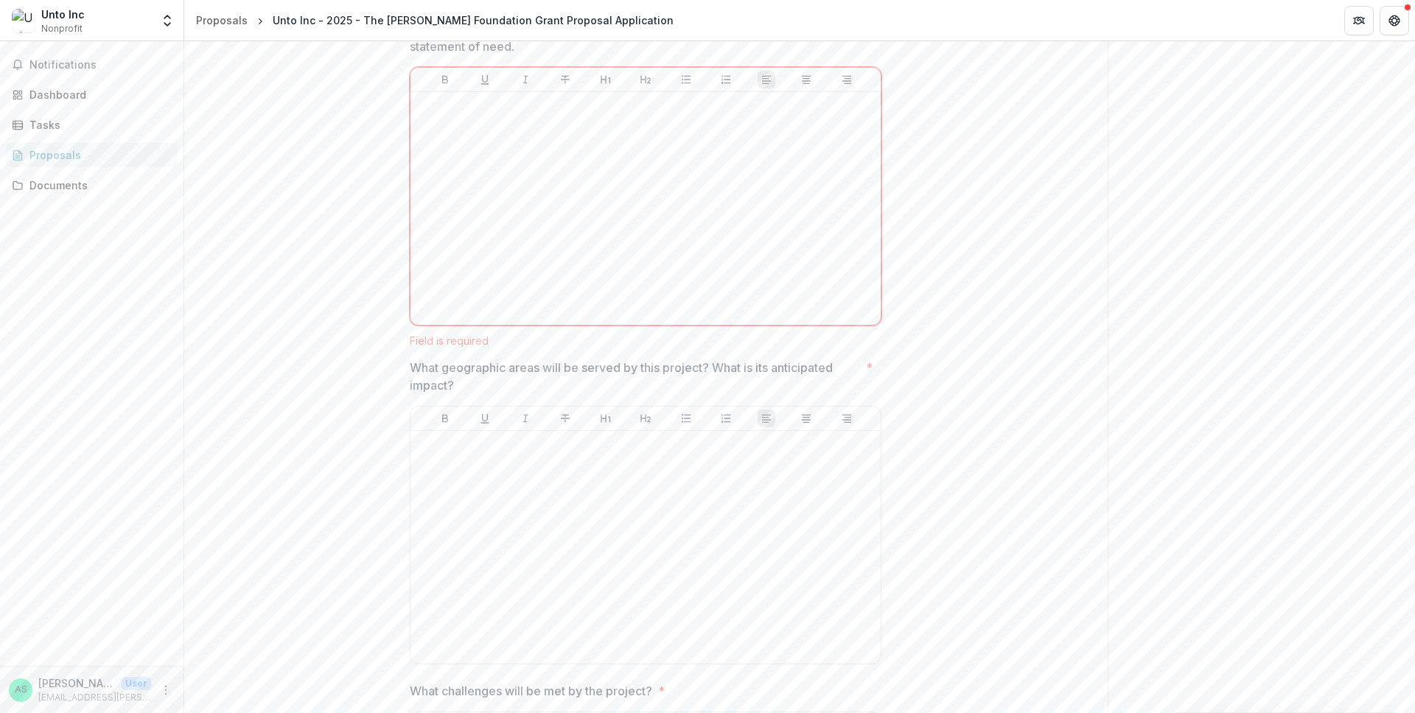
scroll to position [691, 0]
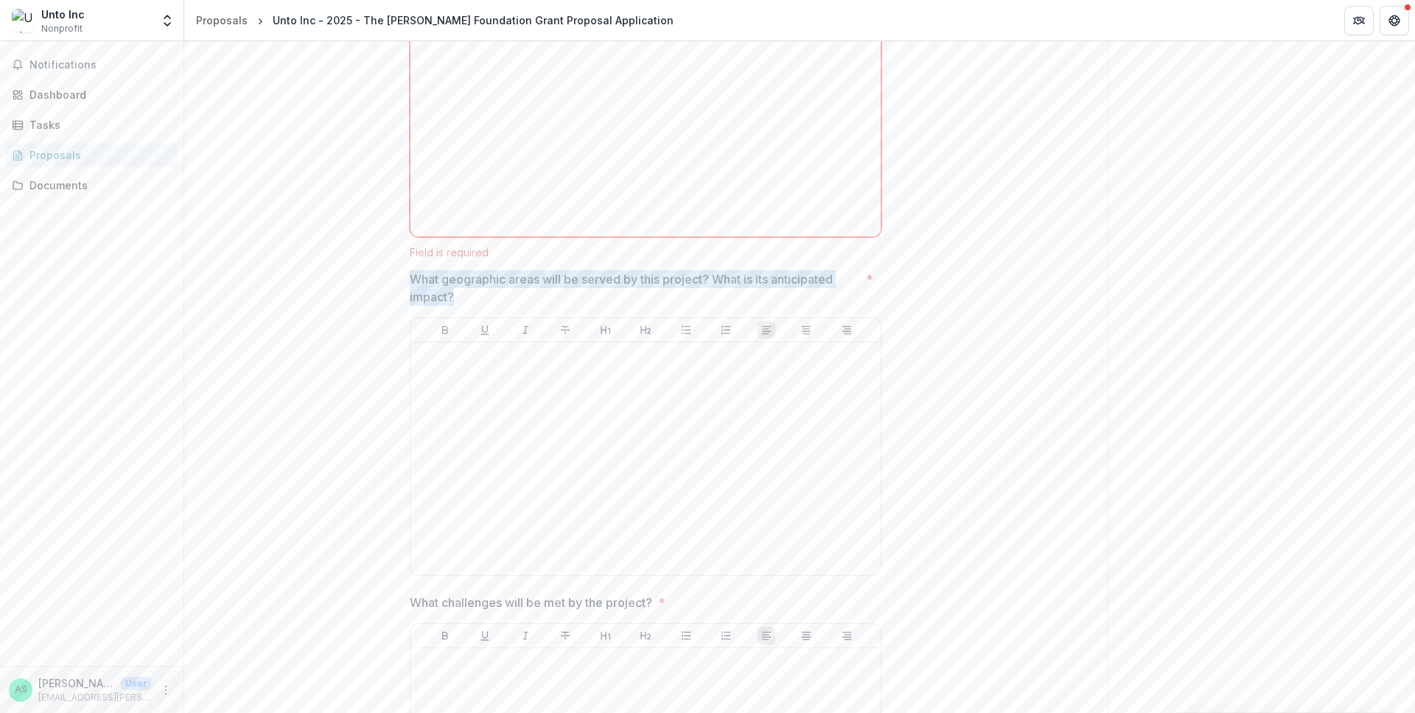
drag, startPoint x: 406, startPoint y: 277, endPoint x: 459, endPoint y: 300, distance: 57.8
click at [459, 299] on div "**********" at bounding box center [645, 393] width 495 height 1662
copy p "What geographic areas will be served by this project? What is its anticipated i…"
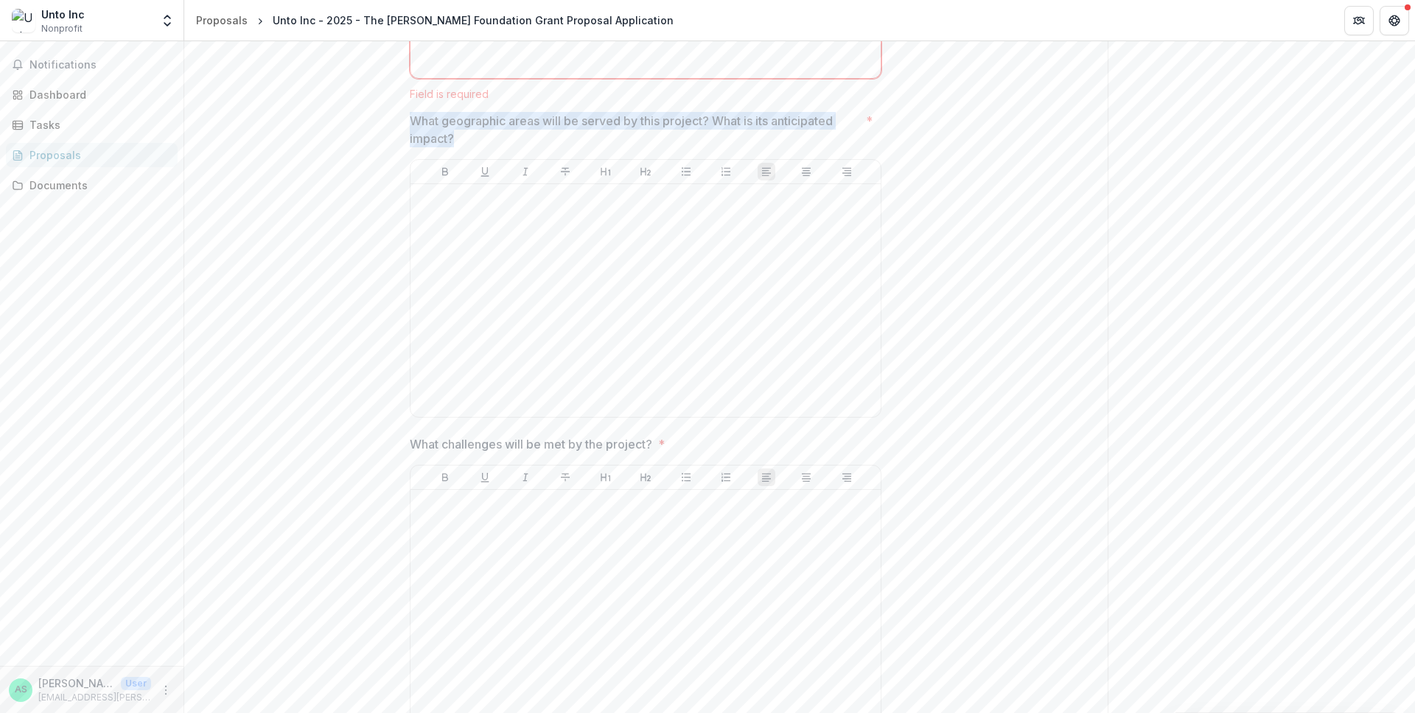
scroll to position [1161, 0]
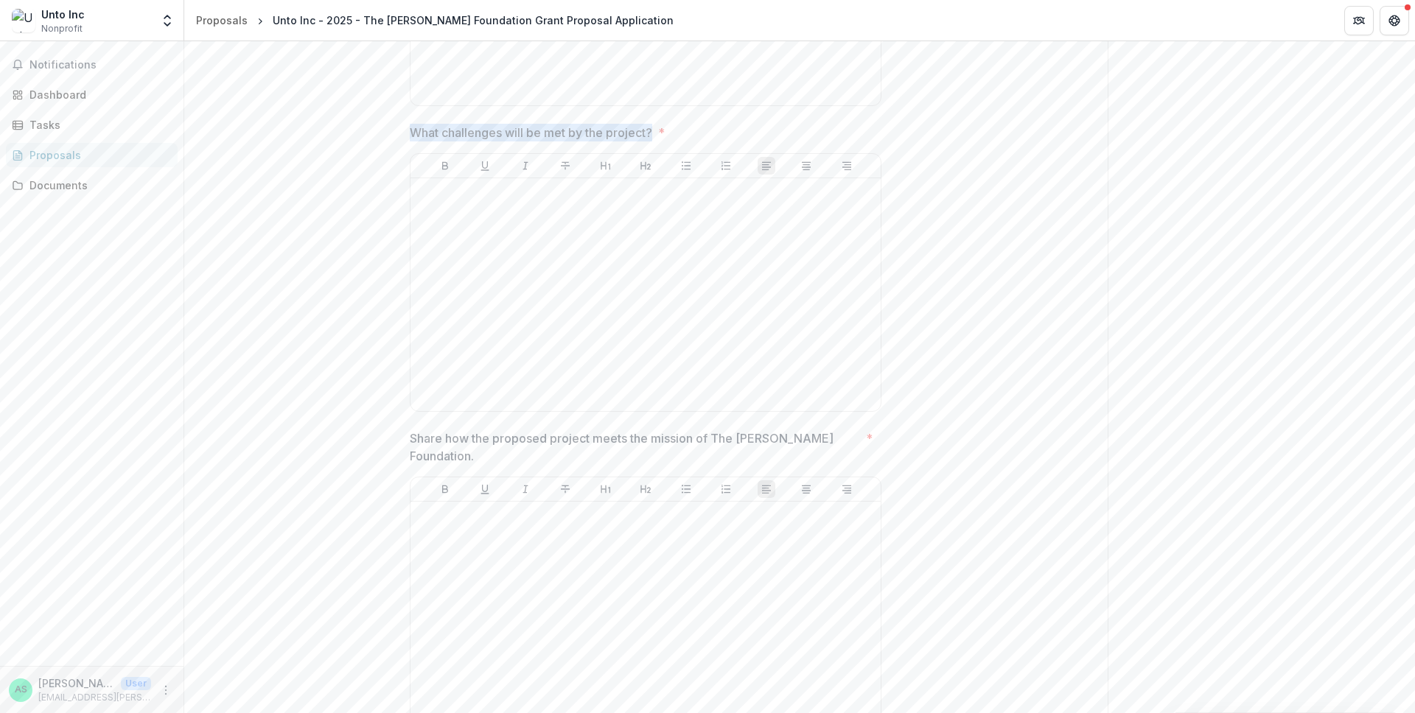
drag, startPoint x: 413, startPoint y: 133, endPoint x: 651, endPoint y: 135, distance: 237.3
click at [651, 135] on p "What challenges will be met by the project?" at bounding box center [531, 133] width 242 height 18
drag, startPoint x: 347, startPoint y: 133, endPoint x: 651, endPoint y: 130, distance: 304.4
copy p "What challenges will be met by the project?"
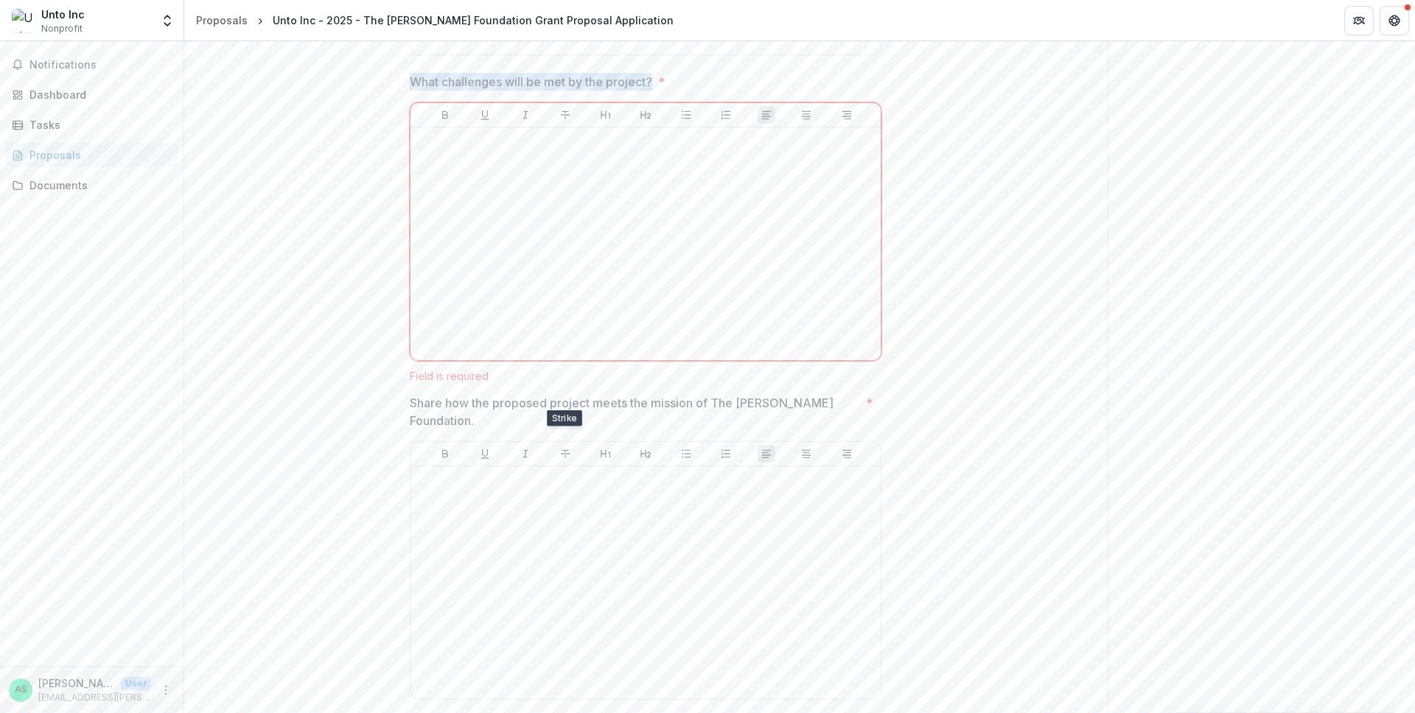
scroll to position [1253, 0]
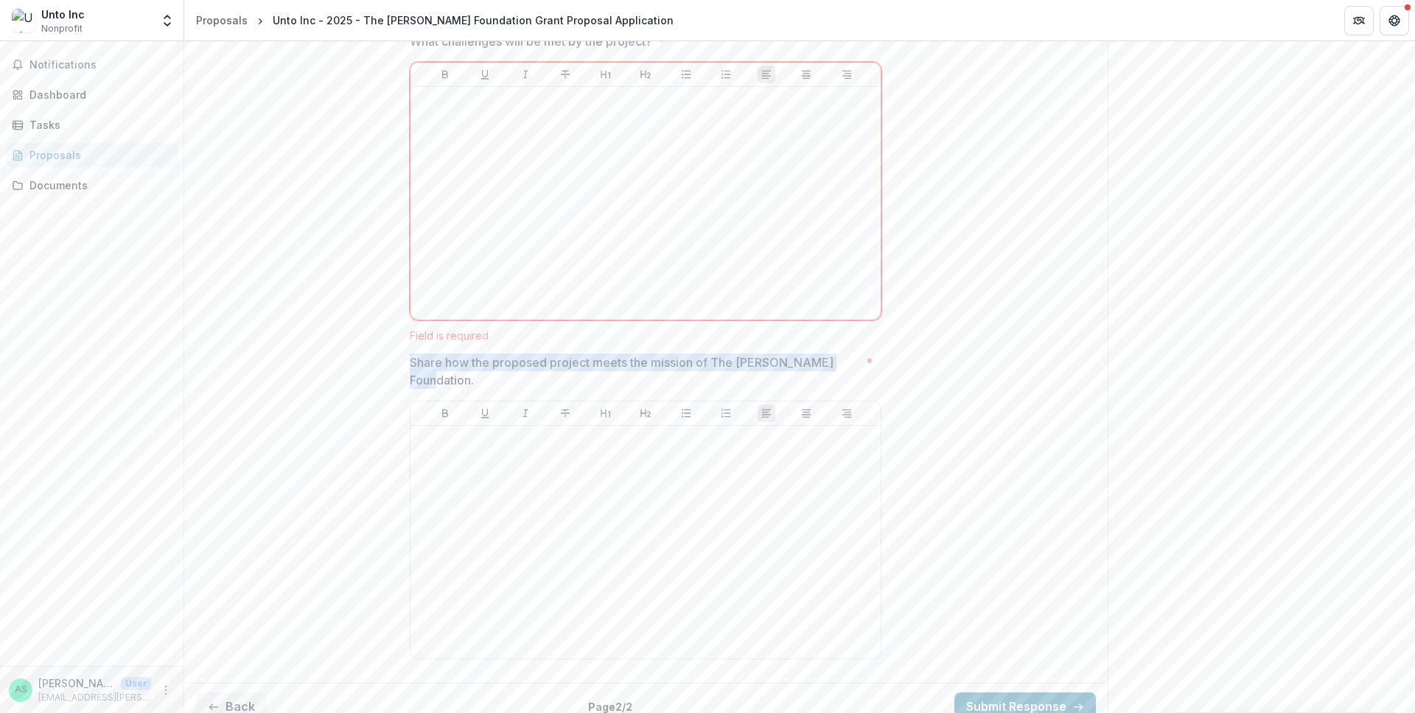
drag, startPoint x: 424, startPoint y: 351, endPoint x: 841, endPoint y: 364, distance: 417.3
copy p "Share how the proposed project meets the mission of The Bolick Foundation."
